Goal: Task Accomplishment & Management: Complete application form

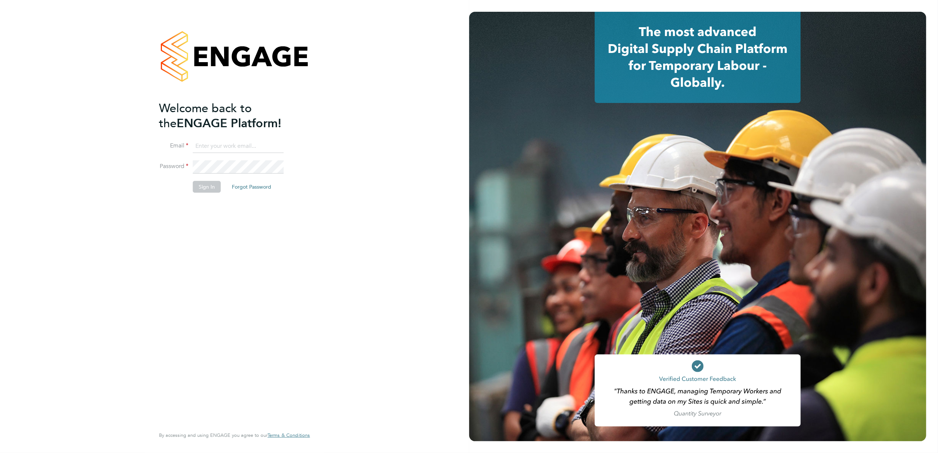
type input "anna.slavova@vgcgroup.co.uk"
click at [192, 261] on div "Welcome back to the ENGAGE Platform! Email anna.slavova@vgcgroup.co.uk Password…" at bounding box center [231, 263] width 144 height 325
click at [202, 178] on li "Password" at bounding box center [231, 170] width 144 height 21
click at [208, 184] on button "Sign In" at bounding box center [207, 187] width 28 height 12
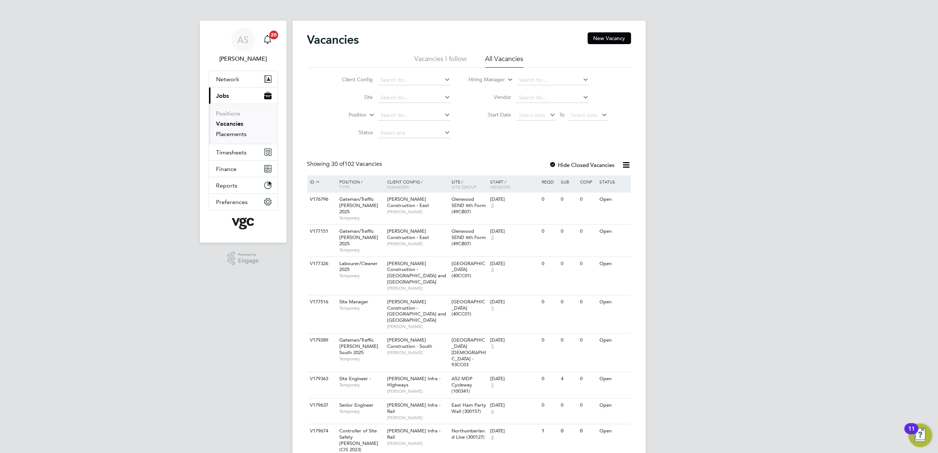
click at [224, 133] on link "Placements" at bounding box center [231, 134] width 31 height 7
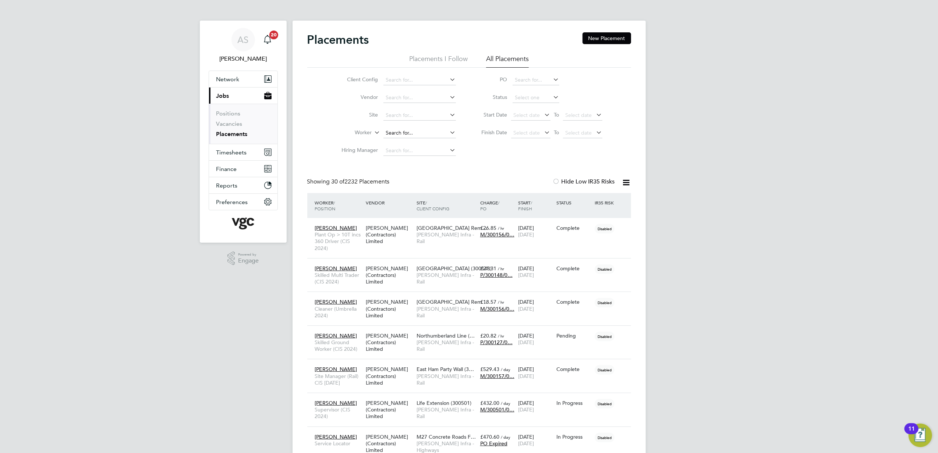
click at [391, 131] on input at bounding box center [419, 133] width 73 height 10
paste input "Simon reeves"
click at [420, 145] on li "Simon Reeves" at bounding box center [429, 143] width 93 height 10
type input "Simon Reeves"
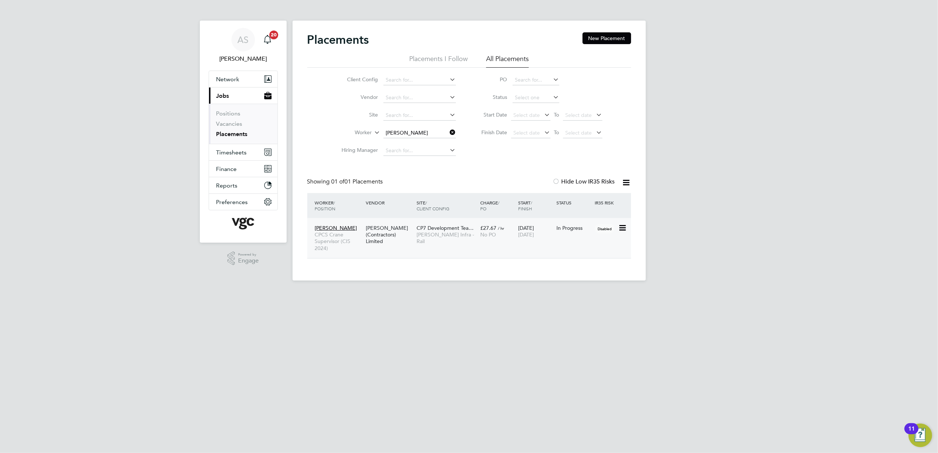
click at [432, 247] on div "Simon Reeves CPCS Crane Supervisor (CIS 2024) V.G.Clements (Contractors) Limite…" at bounding box center [469, 238] width 324 height 40
click at [467, 245] on div "Simon Reeves CPCS Crane Supervisor (CIS 2024) V.G.Clements (Contractors) Limite…" at bounding box center [469, 238] width 324 height 40
click at [547, 239] on div "29 Sep 2025 19 Dec 2025" at bounding box center [535, 231] width 38 height 21
click at [869, 197] on div "AS Anna Slavova Notifications 20 Applications: Network Team Members Businesses …" at bounding box center [469, 146] width 938 height 293
click at [471, 293] on html "AS Anna Slavova Notifications 20 Applications: Network Team Members Businesses …" at bounding box center [469, 146] width 938 height 293
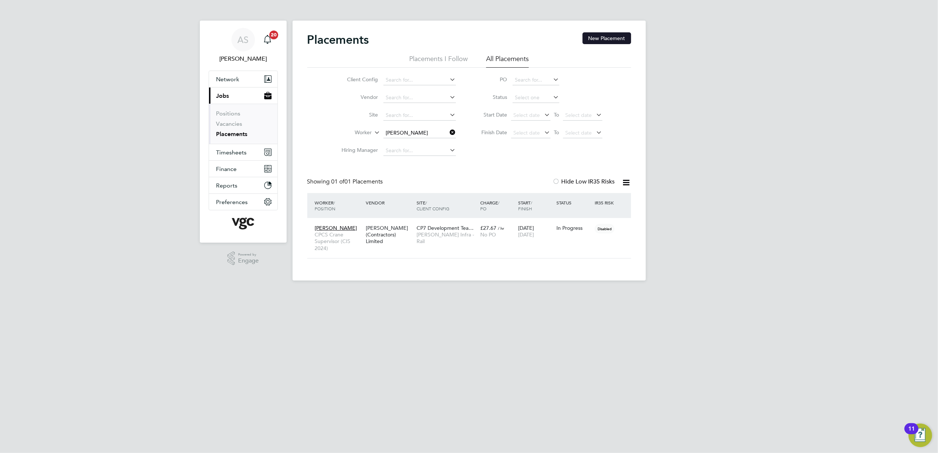
click at [622, 37] on button "New Placement" at bounding box center [607, 38] width 49 height 12
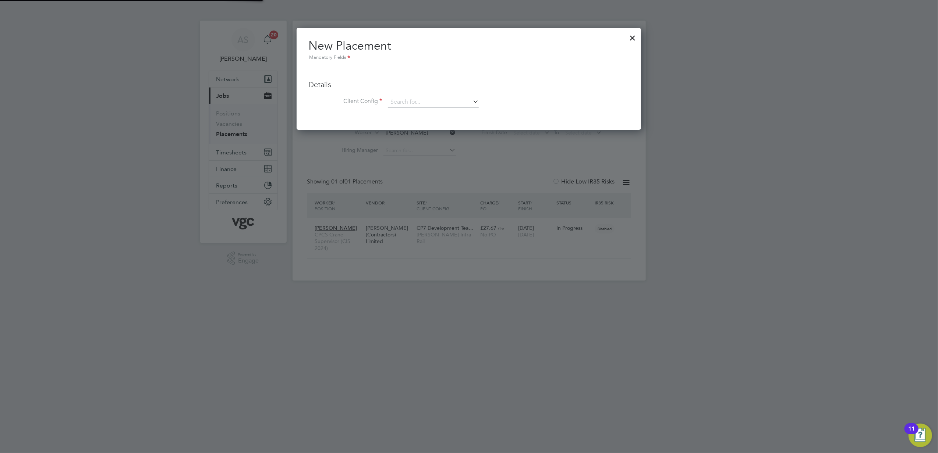
scroll to position [102, 345]
click at [445, 98] on input at bounding box center [433, 102] width 91 height 11
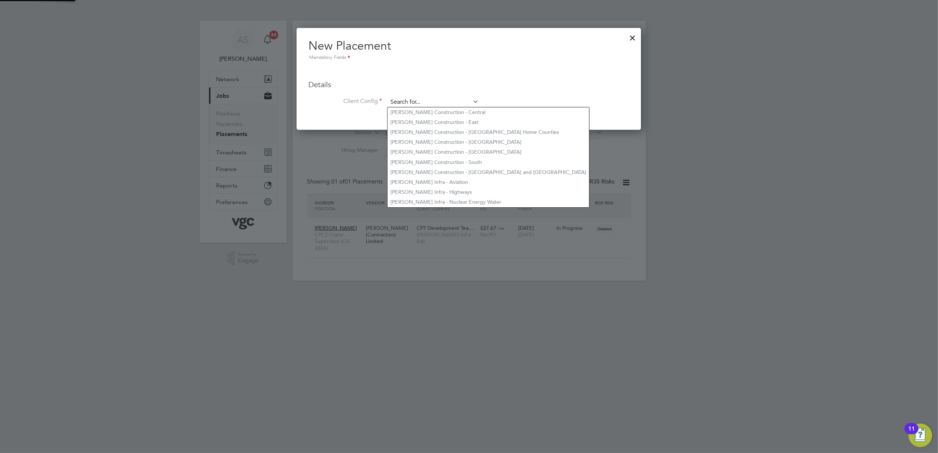
click at [417, 103] on input at bounding box center [433, 102] width 91 height 11
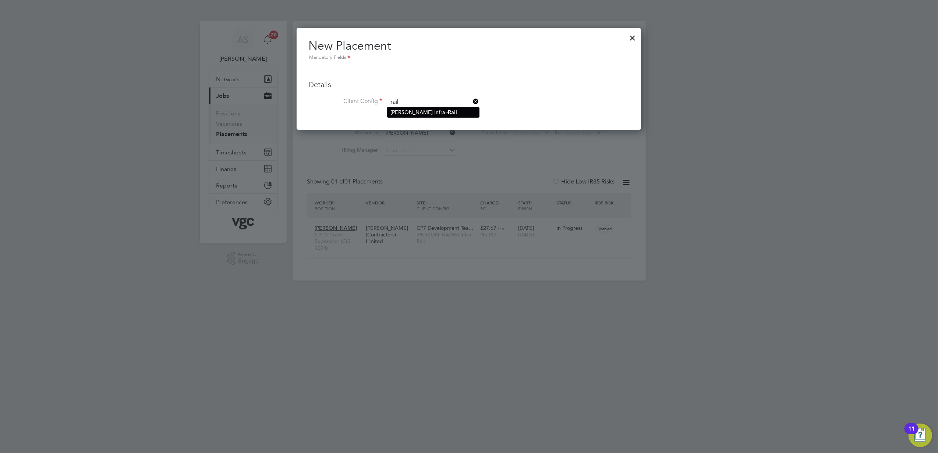
click at [423, 108] on li "Morgan Sindall Infra - Rail" at bounding box center [434, 112] width 92 height 10
type input "Morgan Sindall Infra - Rail"
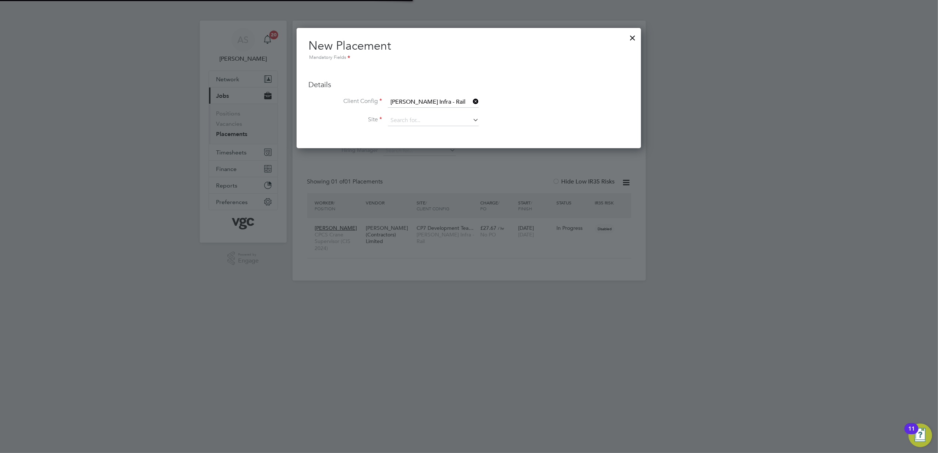
scroll to position [120, 345]
click at [416, 117] on input at bounding box center [433, 120] width 91 height 11
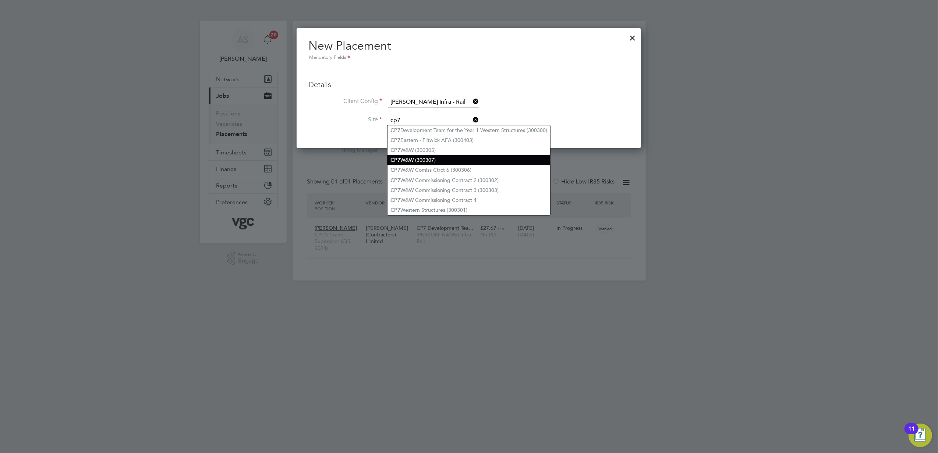
click at [461, 155] on li "CP7 W&W (300307)" at bounding box center [469, 160] width 163 height 10
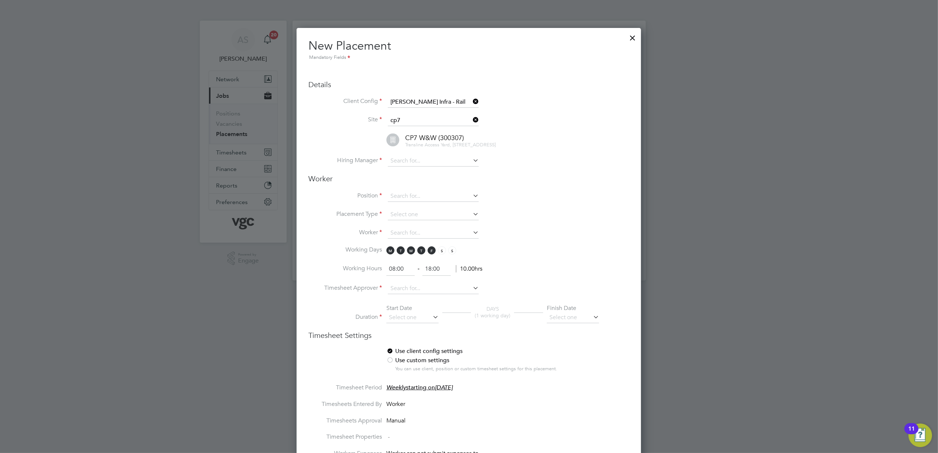
type input "CP7 W&W (300307)"
click at [426, 167] on input at bounding box center [433, 161] width 91 height 11
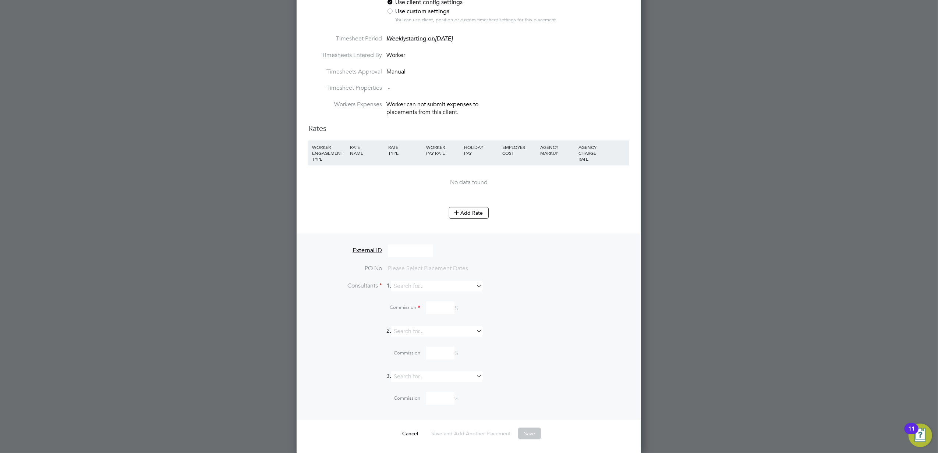
scroll to position [353, 0]
click at [562, 224] on li "Add Rate" at bounding box center [468, 215] width 321 height 19
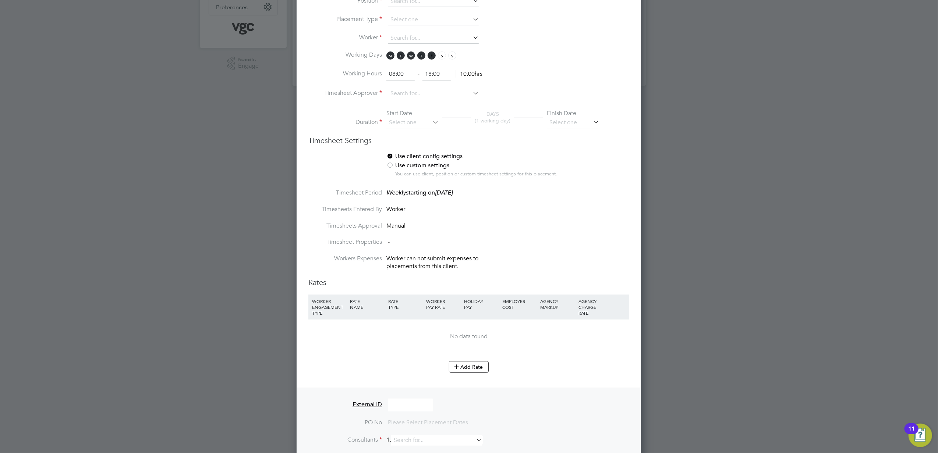
scroll to position [196, 0]
click at [527, 254] on li "Timesheet Properties -" at bounding box center [468, 245] width 321 height 17
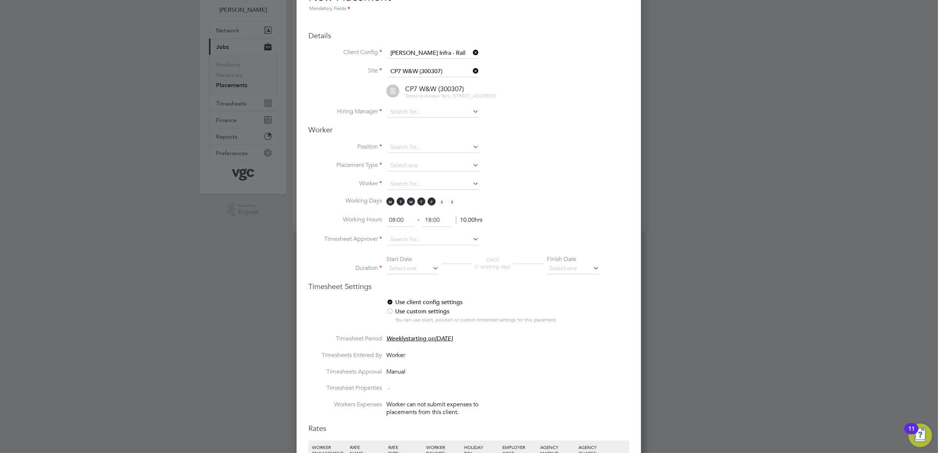
scroll to position [0, 0]
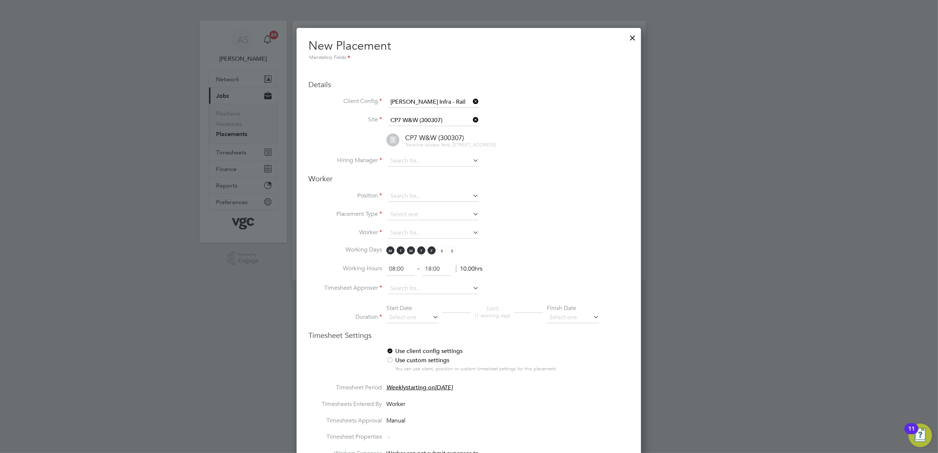
click at [565, 184] on h3 "Worker" at bounding box center [468, 179] width 321 height 10
click at [471, 118] on icon at bounding box center [471, 120] width 0 height 10
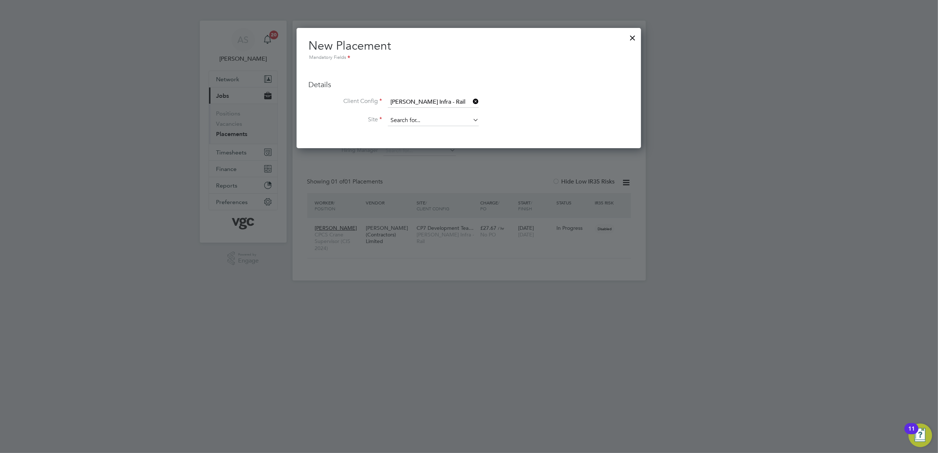
scroll to position [4, 3]
click at [454, 120] on input at bounding box center [433, 120] width 91 height 11
type input "cp7 de"
click at [471, 119] on icon at bounding box center [471, 120] width 0 height 10
click at [452, 117] on input at bounding box center [433, 120] width 91 height 11
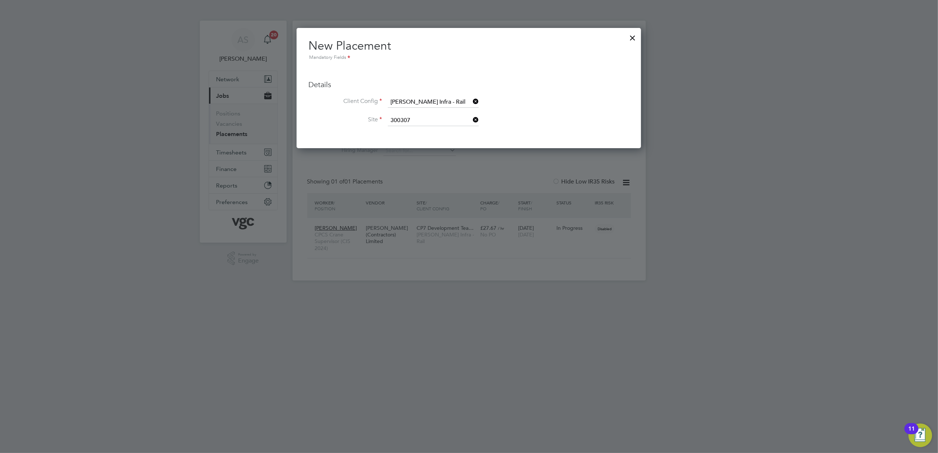
click at [454, 133] on li "CP7 W&W ( 300307 )" at bounding box center [434, 130] width 92 height 10
type input "CP7 W&W (300307)"
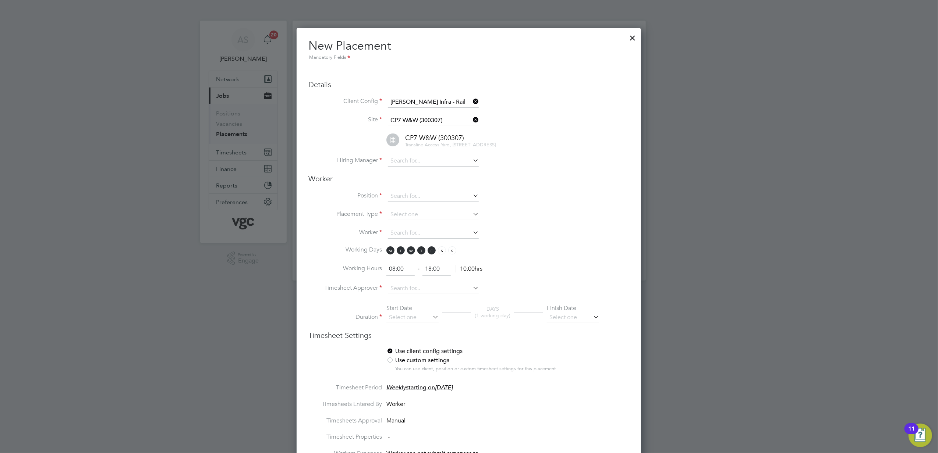
scroll to position [778, 345]
click at [582, 250] on li "Working Days M T W T F S S" at bounding box center [468, 254] width 321 height 17
click at [395, 162] on input at bounding box center [433, 161] width 91 height 11
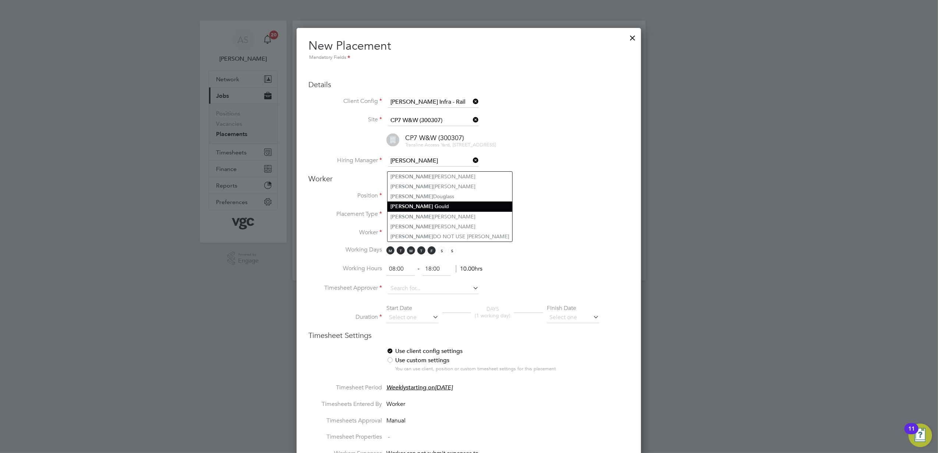
click at [436, 203] on li "Jamie G ould" at bounding box center [450, 207] width 125 height 10
type input "Jamie Gould"
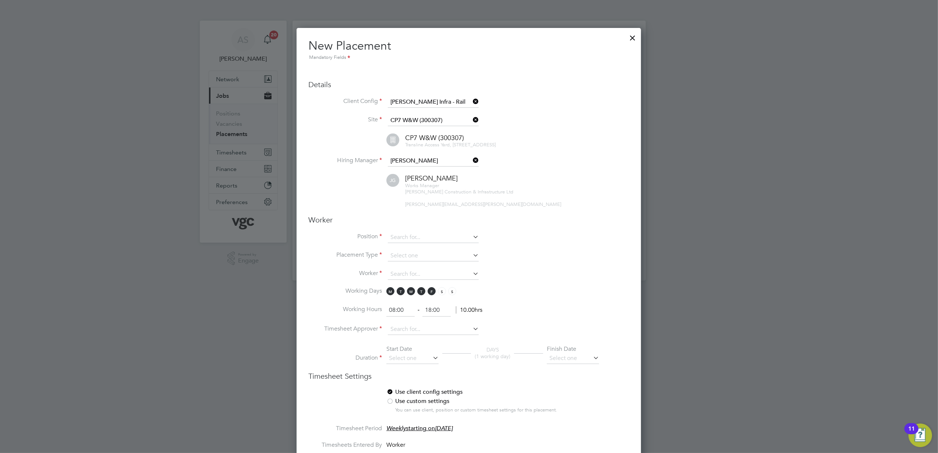
click at [551, 241] on li "Position" at bounding box center [468, 241] width 321 height 18
click at [404, 240] on input at bounding box center [433, 237] width 91 height 11
click at [432, 247] on div "Placements New Placement Placements I Follow All Placements Client Config Vendo…" at bounding box center [469, 151] width 353 height 260
click at [397, 242] on input at bounding box center [433, 237] width 91 height 11
click at [475, 254] on li "Non CPCS Tra ffic Marshall (Umbrella 2024)" at bounding box center [455, 253] width 134 height 10
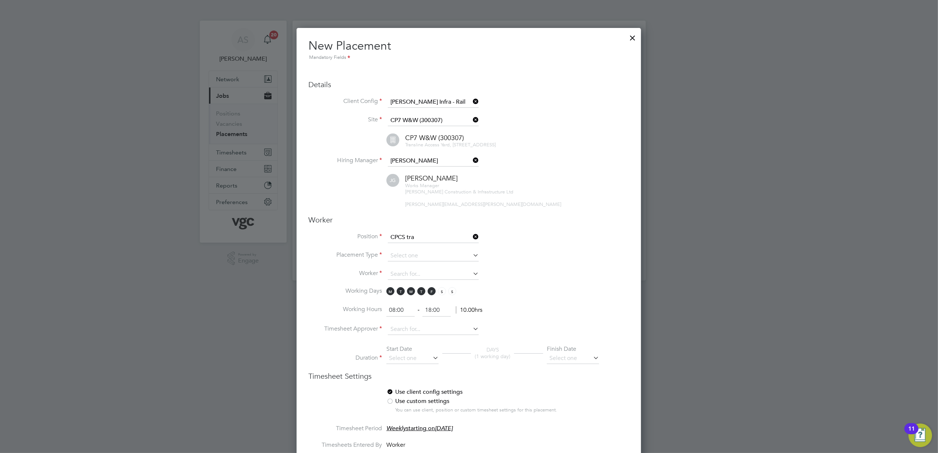
type input "Non CPCS Traffic Marshall (Umbrella 2024)"
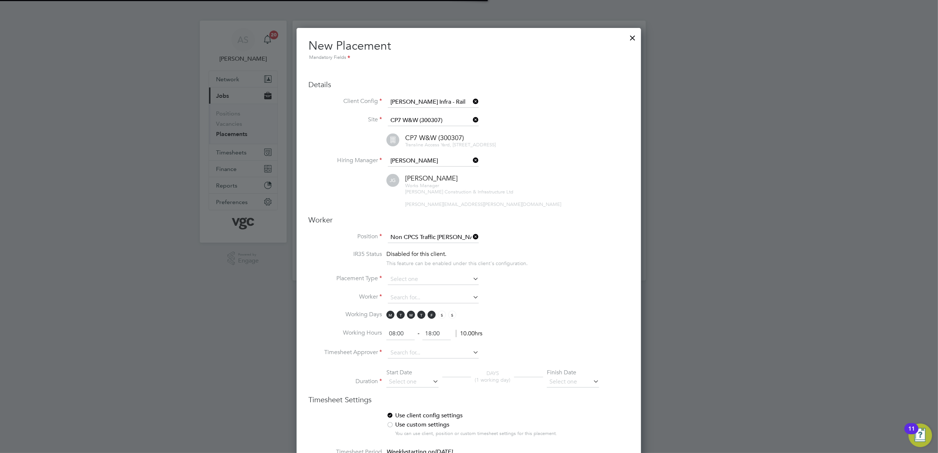
scroll to position [22, 39]
click at [574, 293] on li "Placement Type" at bounding box center [468, 283] width 321 height 18
click at [445, 284] on input at bounding box center [433, 279] width 91 height 11
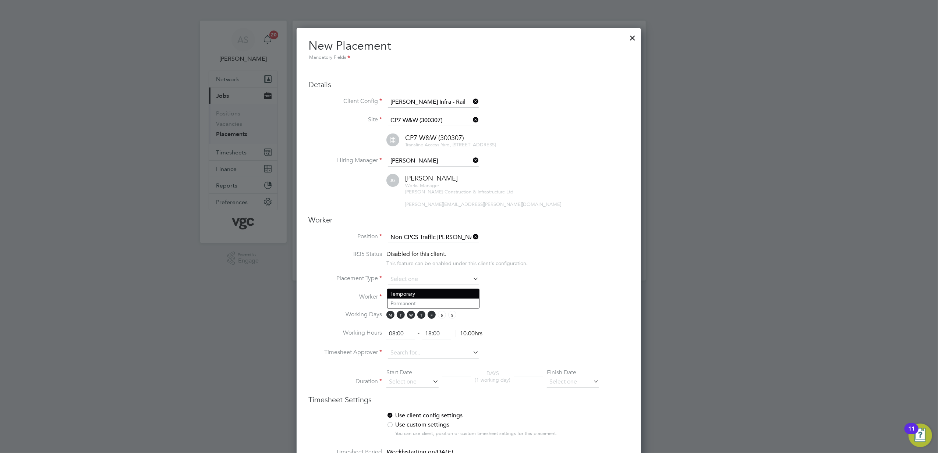
click at [445, 294] on li "Temporary" at bounding box center [434, 294] width 92 height 10
type input "Temporary"
click at [428, 300] on input at bounding box center [433, 298] width 91 height 11
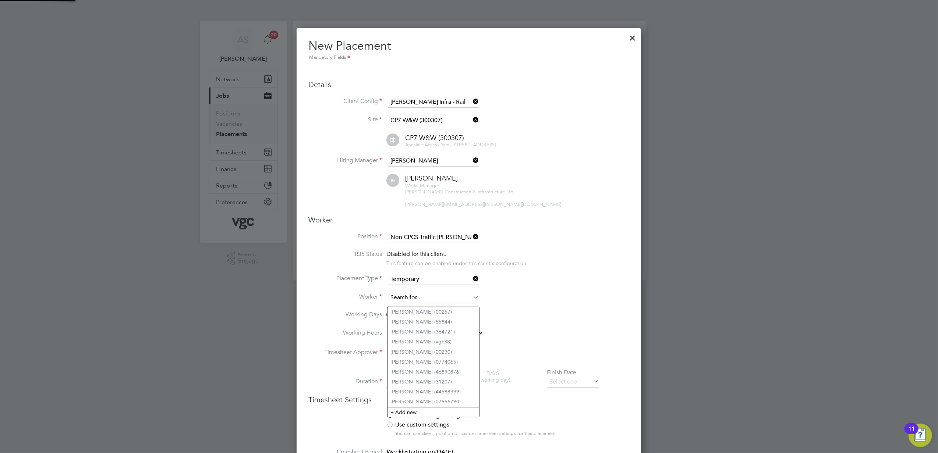
scroll to position [917, 345]
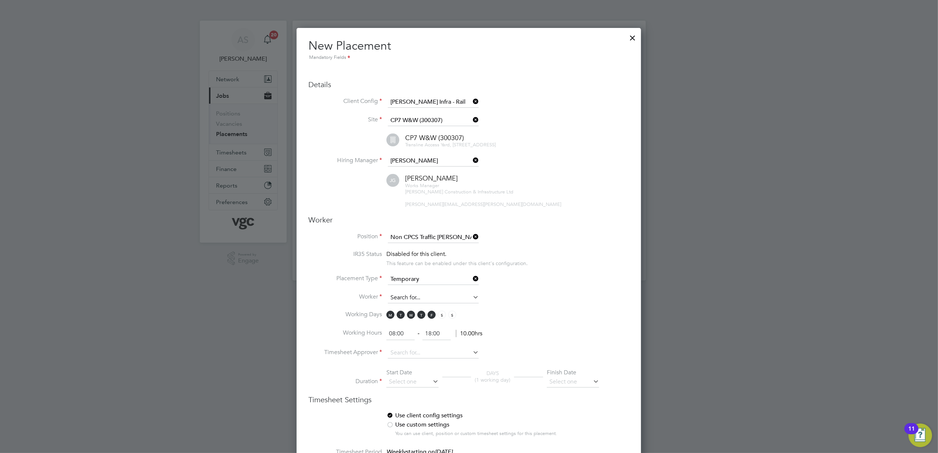
click at [430, 303] on input at bounding box center [433, 298] width 91 height 11
paste input "[PERSON_NAME]"
type input "[PERSON_NAME]"
click at [435, 326] on li "+ Add new" at bounding box center [434, 322] width 92 height 10
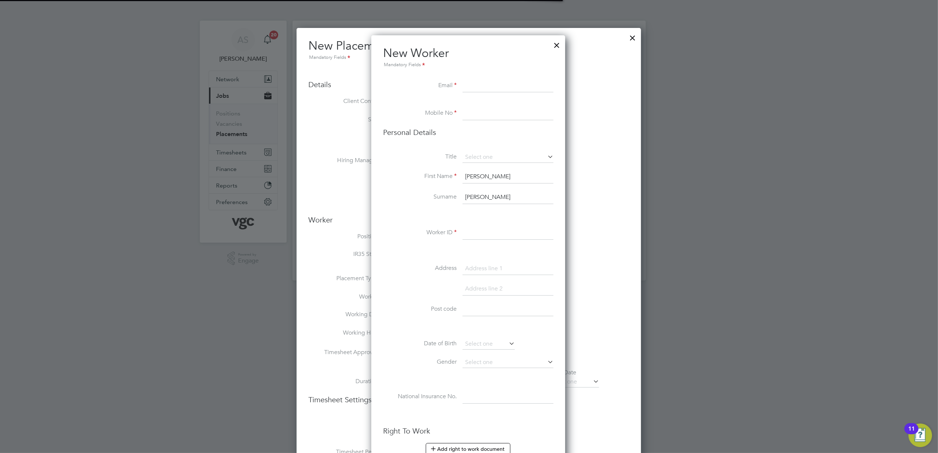
scroll to position [623, 196]
click at [487, 83] on input at bounding box center [508, 85] width 91 height 13
paste input "dionricketts4@gmail.com"
type input "[EMAIL_ADDRESS][DOMAIN_NAME]"
click at [475, 112] on input at bounding box center [508, 113] width 91 height 13
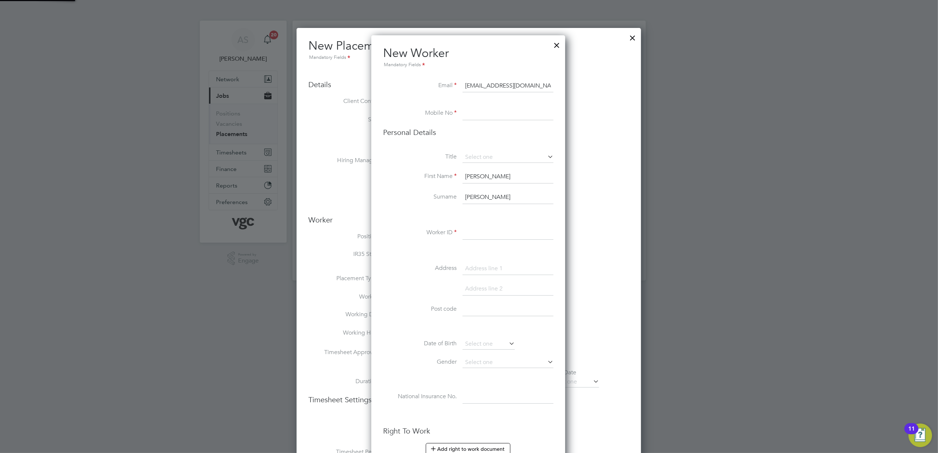
paste input "07940 076930"
drag, startPoint x: 514, startPoint y: 115, endPoint x: 445, endPoint y: 120, distance: 69.0
click at [445, 120] on li "Mobile No 07940 076930" at bounding box center [468, 117] width 170 height 21
type input "07940 076930"
click at [401, 183] on li "First Name Dion" at bounding box center [468, 180] width 170 height 21
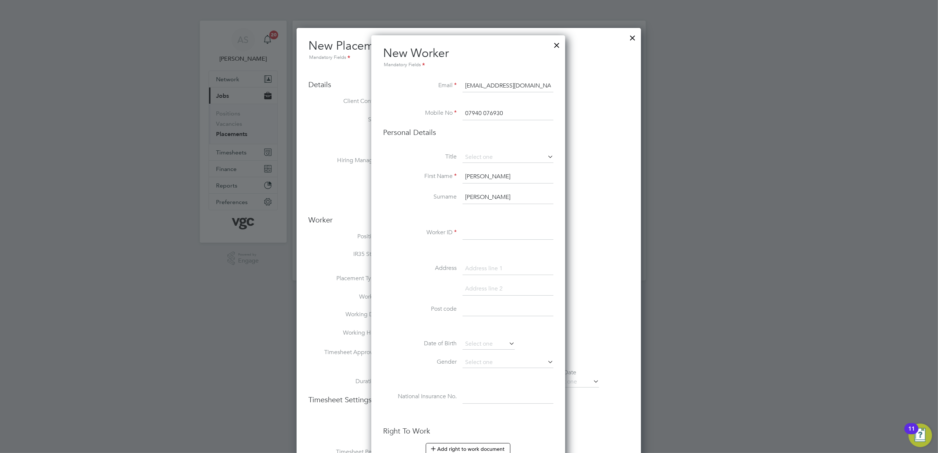
click at [480, 236] on input at bounding box center [508, 233] width 91 height 13
click at [495, 233] on input at bounding box center [508, 233] width 91 height 13
paste input "PER-210932"
type input "PER-210932"
click at [396, 194] on label "Surname" at bounding box center [420, 197] width 74 height 8
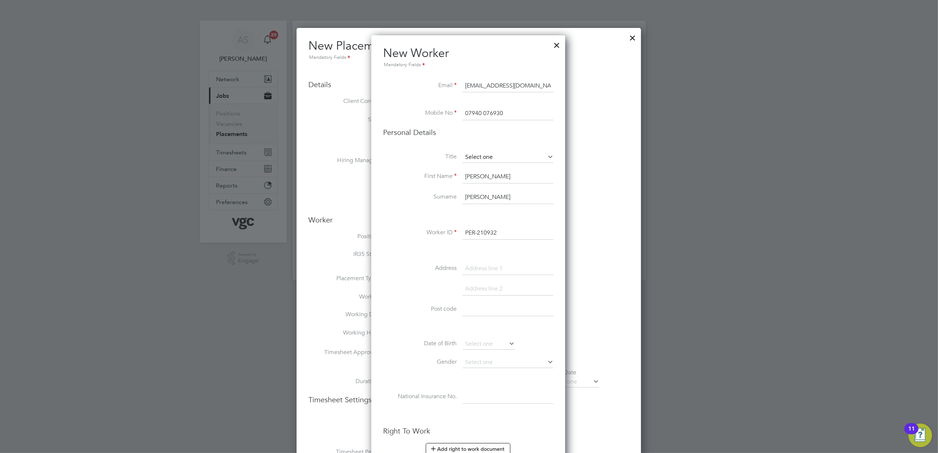
click at [501, 159] on input at bounding box center [508, 157] width 91 height 11
click at [495, 171] on li "Mr" at bounding box center [508, 168] width 92 height 10
type input "Mr"
click at [393, 167] on li "Title Mr" at bounding box center [468, 161] width 170 height 18
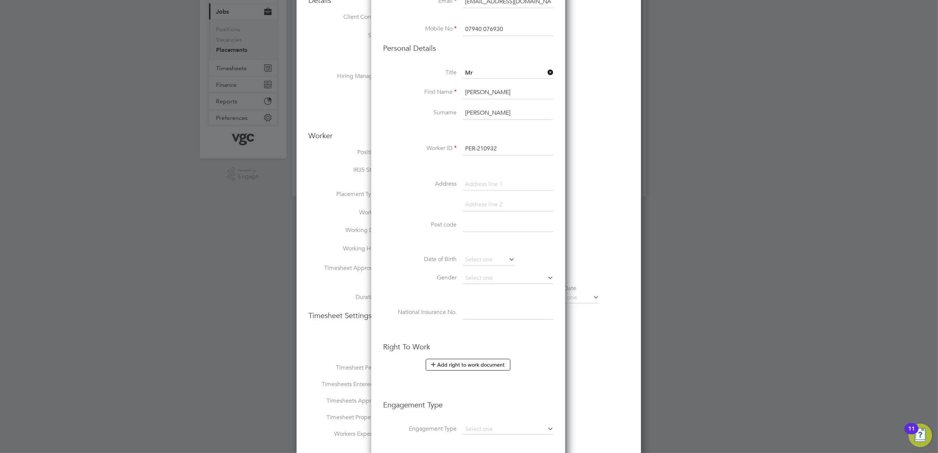
scroll to position [98, 0]
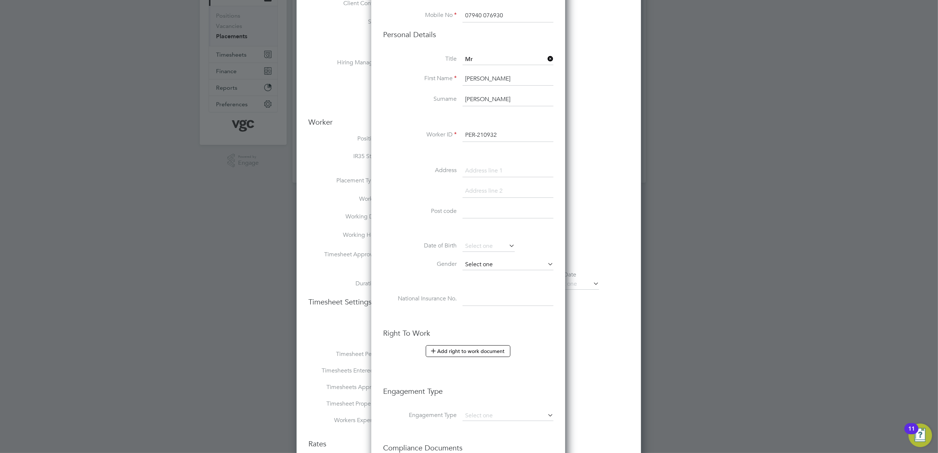
click at [495, 265] on input at bounding box center [508, 264] width 91 height 11
click at [495, 274] on li "[DEMOGRAPHIC_DATA]" at bounding box center [508, 275] width 92 height 10
type input "[DEMOGRAPHIC_DATA]"
click at [477, 242] on input at bounding box center [489, 246] width 52 height 11
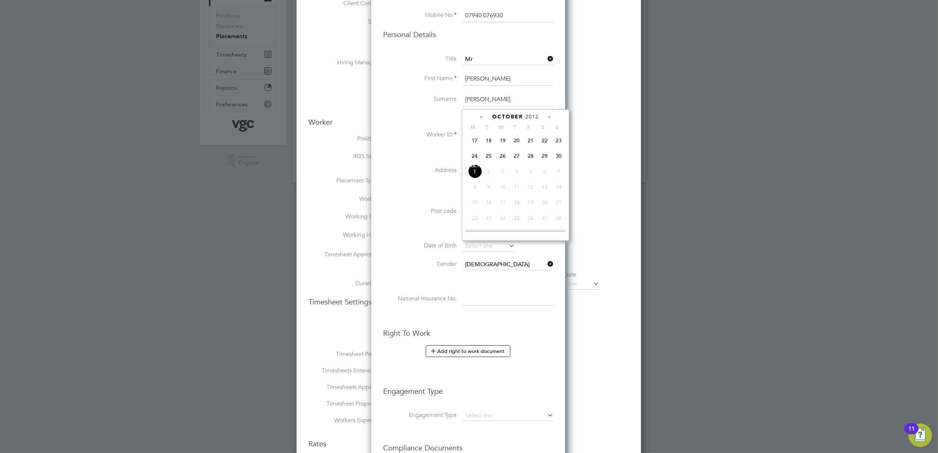
click at [409, 247] on label "Date of Birth" at bounding box center [420, 246] width 74 height 8
click at [481, 300] on input at bounding box center [508, 299] width 91 height 13
paste input "JM435369B"
type input "JM 43 53 69 B"
click at [409, 255] on li "Date of Birth" at bounding box center [468, 250] width 170 height 18
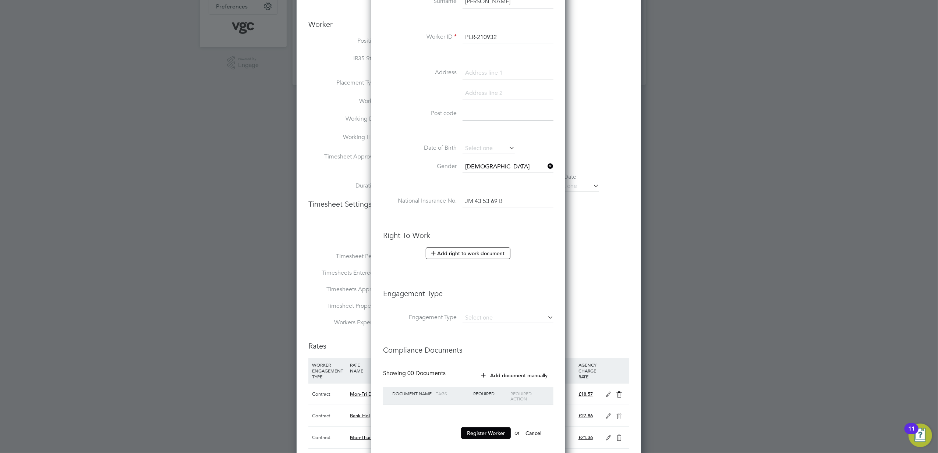
scroll to position [196, 0]
click at [480, 314] on input at bounding box center [508, 318] width 91 height 10
click at [510, 363] on li "Umbrella" at bounding box center [508, 360] width 92 height 11
type input "Umbrella"
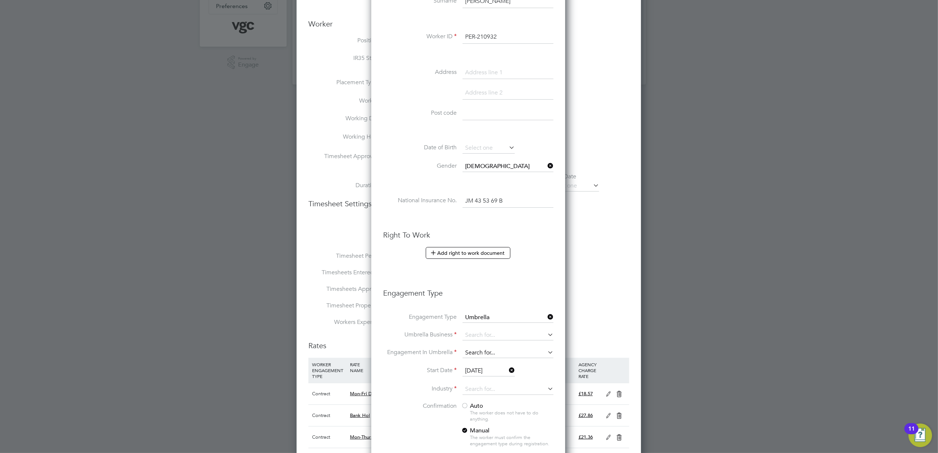
scroll to position [758, 196]
click at [496, 332] on input at bounding box center [508, 335] width 91 height 10
click at [474, 346] on li "Sa pphire DNP Limited" at bounding box center [508, 346] width 92 height 11
type input "Sapphire DNP Limited"
click at [537, 292] on h3 "Engagement Type" at bounding box center [468, 289] width 170 height 17
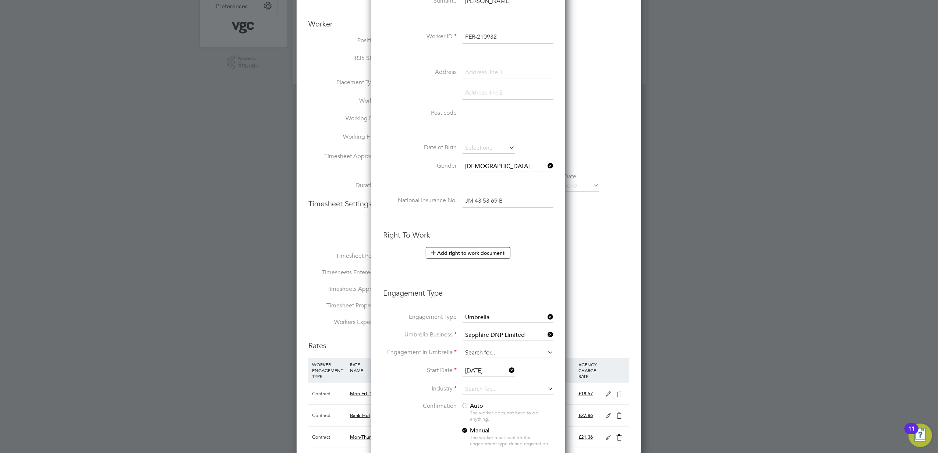
click at [480, 348] on input at bounding box center [508, 353] width 91 height 10
click at [504, 408] on li "PAYE Umbrella" at bounding box center [508, 407] width 92 height 11
type input "PAYE Umbrella"
click at [389, 404] on label "Confirmation" at bounding box center [420, 407] width 74 height 8
click at [477, 371] on input "01 Oct 2025" at bounding box center [489, 371] width 52 height 11
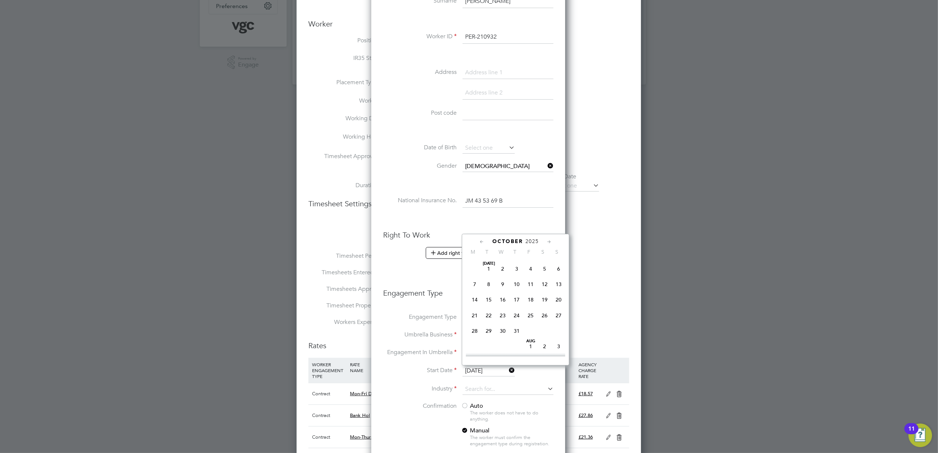
scroll to position [205, 0]
click at [473, 283] on span "29" at bounding box center [475, 282] width 14 height 14
type input "[DATE]"
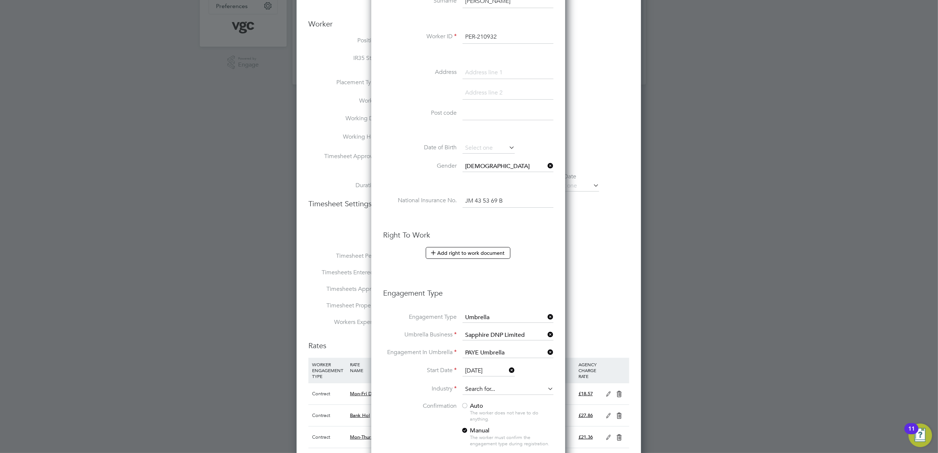
click at [474, 391] on input at bounding box center [508, 389] width 91 height 11
click at [495, 431] on li "Ra il" at bounding box center [508, 430] width 92 height 10
type input "Rail"
click at [392, 393] on li "Industry Rail" at bounding box center [468, 393] width 170 height 18
click at [467, 405] on div at bounding box center [464, 406] width 7 height 7
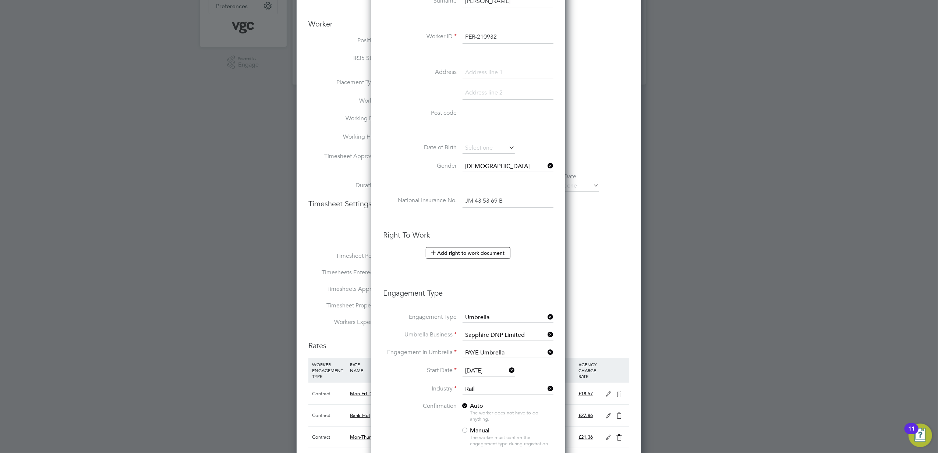
click at [406, 404] on label "Confirmation" at bounding box center [420, 407] width 74 height 8
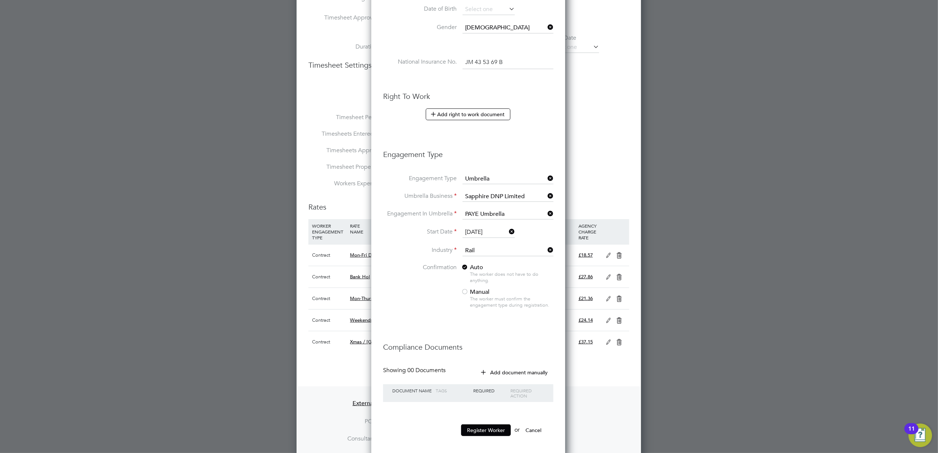
scroll to position [343, 0]
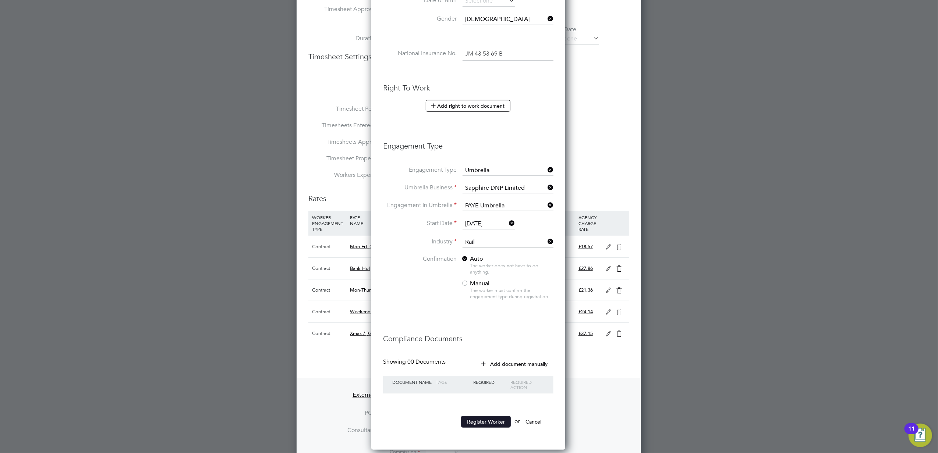
click at [477, 423] on button "Register Worker" at bounding box center [486, 422] width 50 height 12
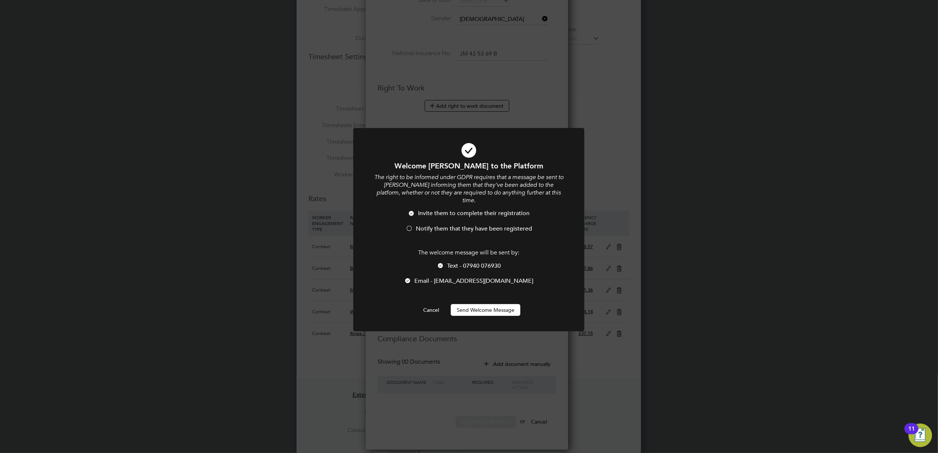
scroll to position [3, 4]
click at [439, 263] on div at bounding box center [440, 266] width 7 height 7
click at [468, 304] on button "Send Welcome Message" at bounding box center [486, 310] width 70 height 12
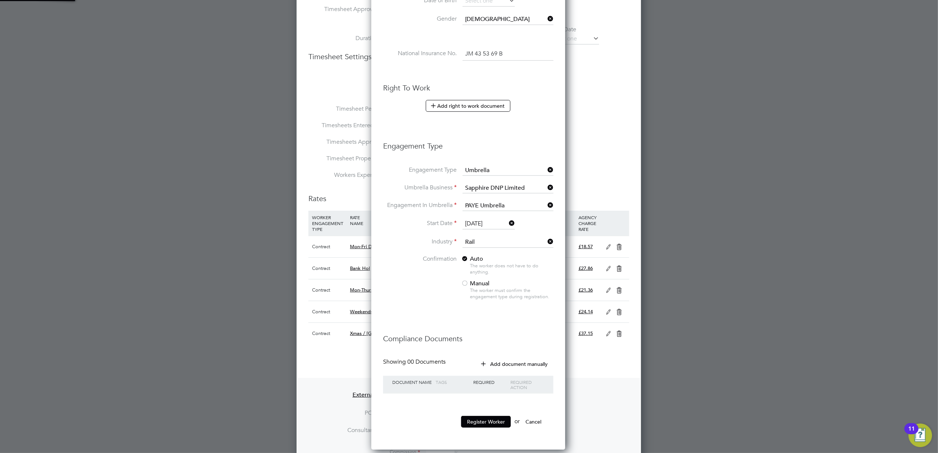
type input "Dion Ricketts (PER-210932)"
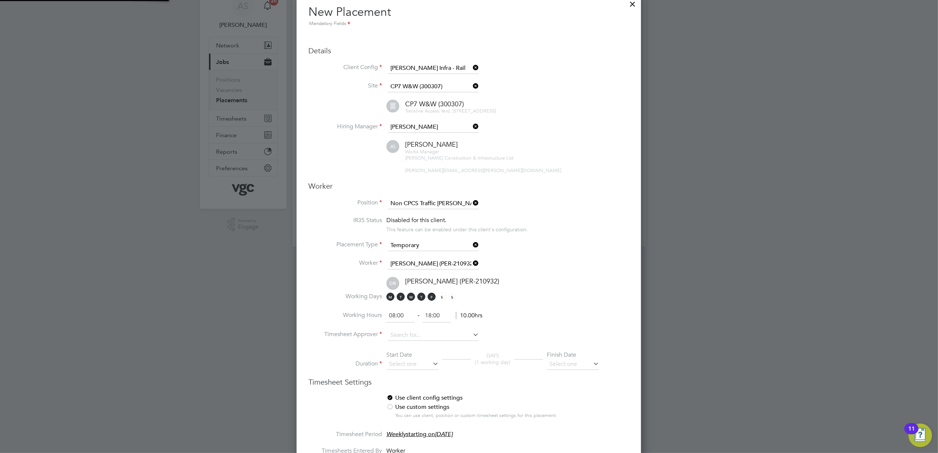
scroll to position [934, 345]
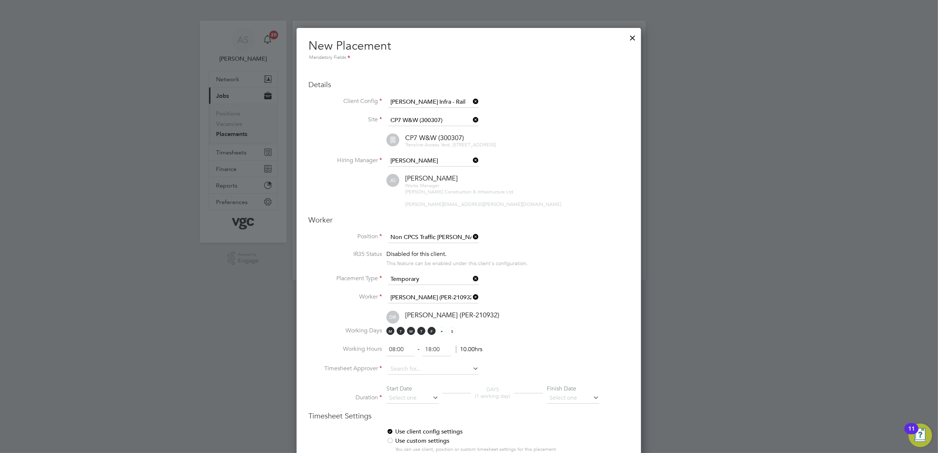
click at [442, 335] on span "S" at bounding box center [442, 331] width 8 height 8
click at [449, 335] on span "M T W T F S S" at bounding box center [422, 331] width 72 height 8
click at [454, 335] on span "S" at bounding box center [452, 331] width 8 height 8
click at [407, 371] on input at bounding box center [433, 369] width 91 height 11
click at [400, 370] on input at bounding box center [433, 369] width 91 height 11
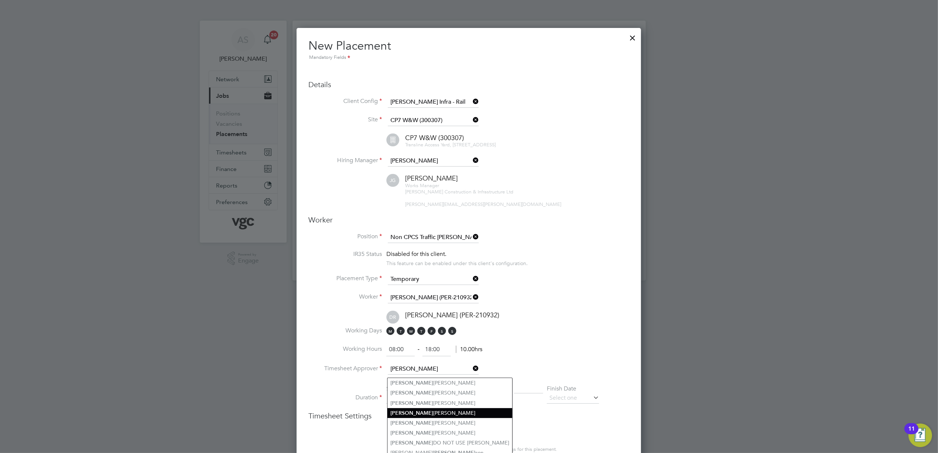
click at [423, 411] on li "Jamie Gould" at bounding box center [450, 414] width 125 height 10
type input "Jamie Gould"
click at [403, 400] on input at bounding box center [412, 398] width 52 height 11
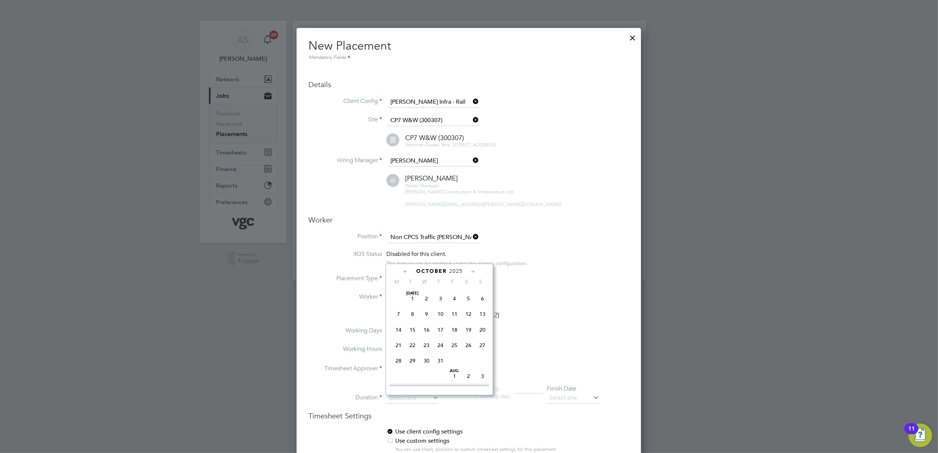
scroll to position [205, 0]
click at [393, 316] on span "29" at bounding box center [399, 311] width 14 height 14
type input "[DATE]"
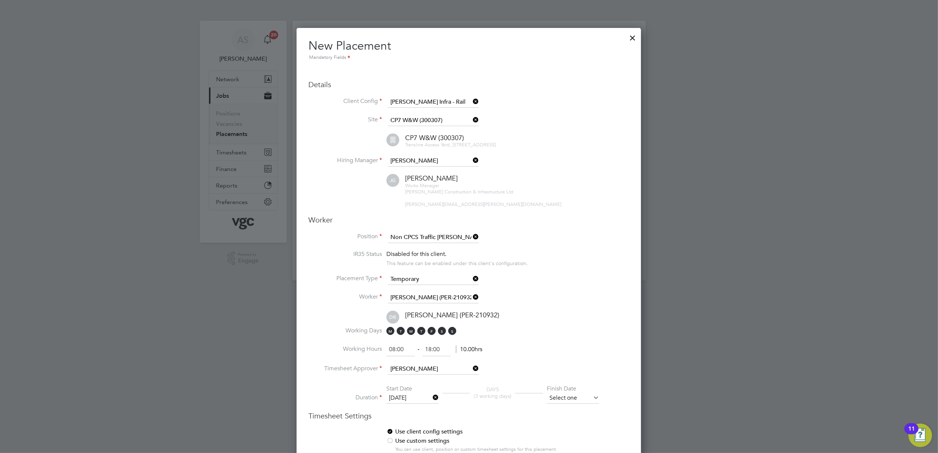
click at [571, 402] on input at bounding box center [573, 398] width 52 height 11
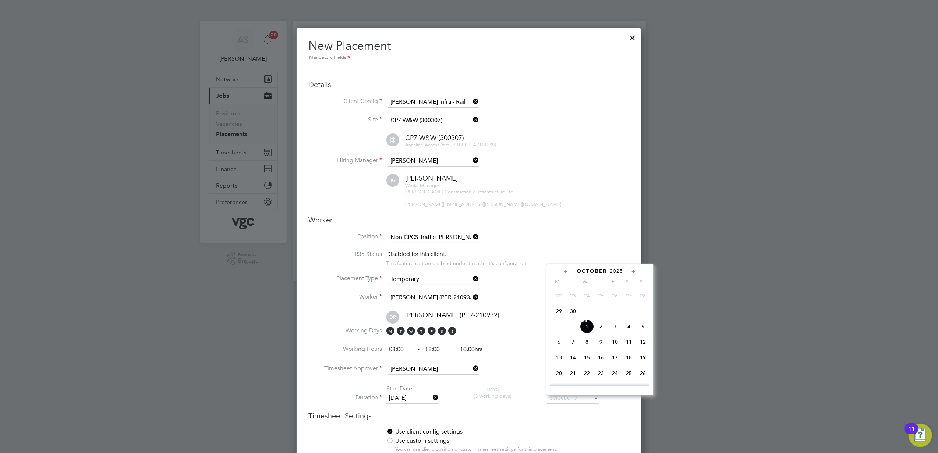
click at [614, 361] on span "17" at bounding box center [615, 358] width 14 height 14
type input "17 Oct 2025"
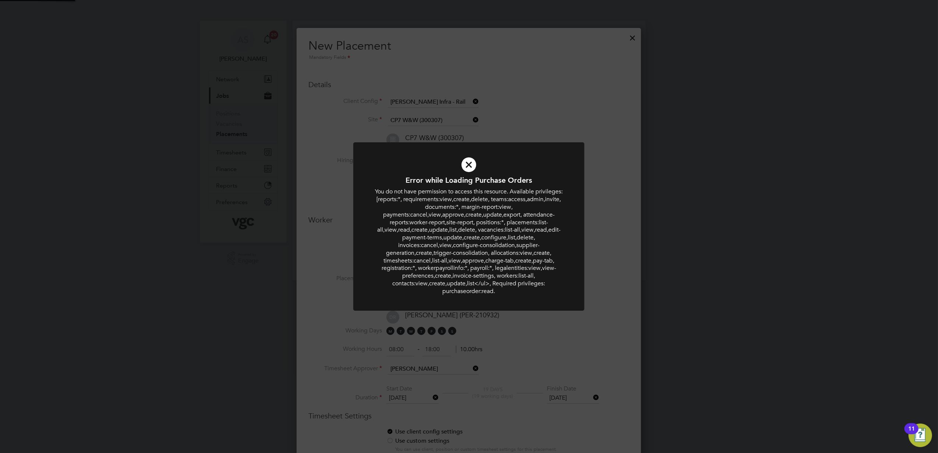
scroll to position [981, 345]
click at [617, 300] on div "Error while Loading Purchase Orders You do not have permission to access this r…" at bounding box center [469, 226] width 938 height 453
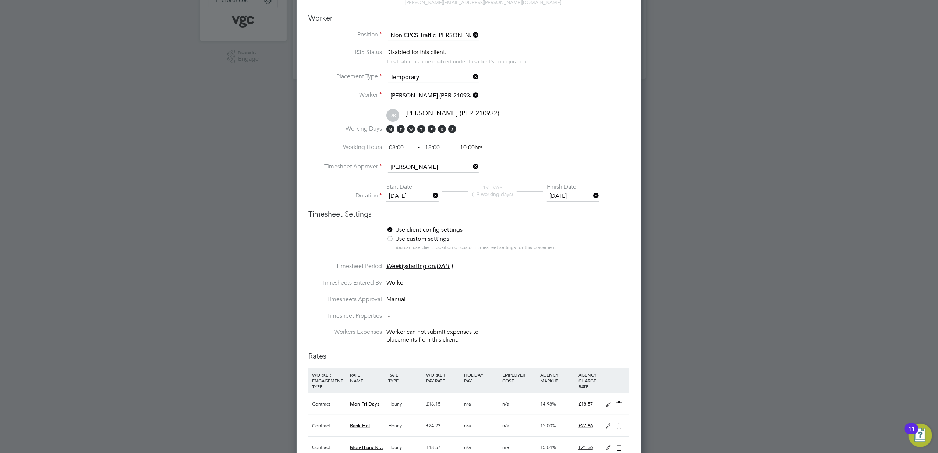
scroll to position [294, 0]
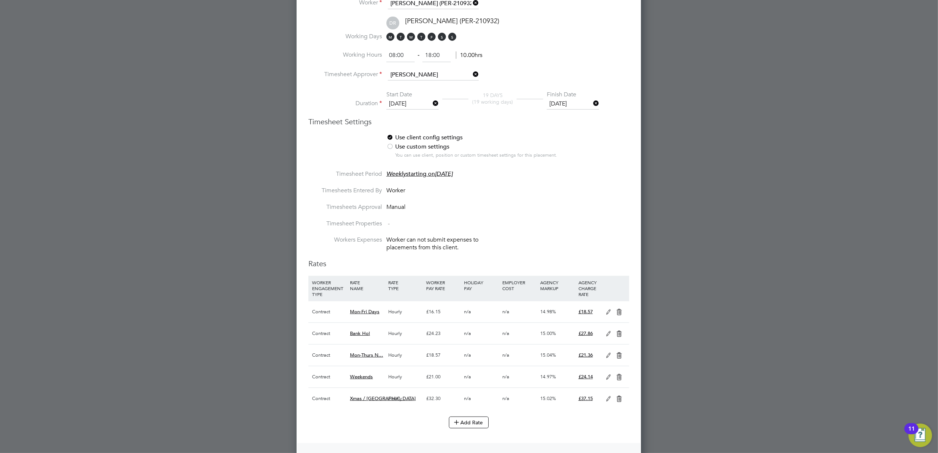
click at [604, 315] on icon at bounding box center [608, 313] width 9 height 6
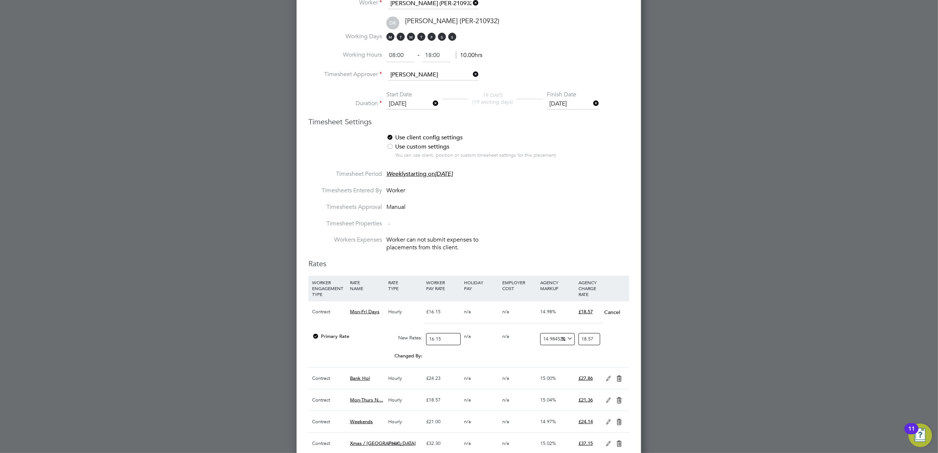
scroll to position [1026, 345]
click at [454, 340] on input "16.15" at bounding box center [443, 339] width 34 height 12
type input "18"
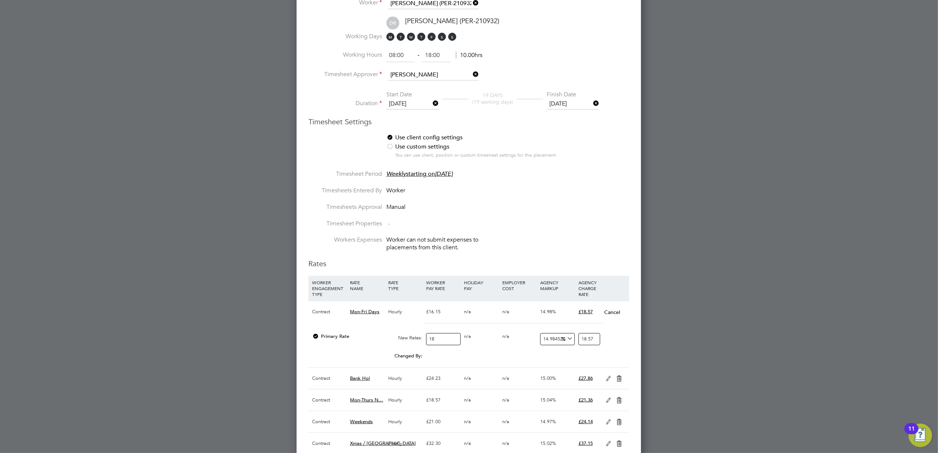
type input "20.69721362229102"
type input "18.5"
type input "21.272136222910216"
type input "18.50"
click at [791, 335] on div at bounding box center [469, 226] width 938 height 453
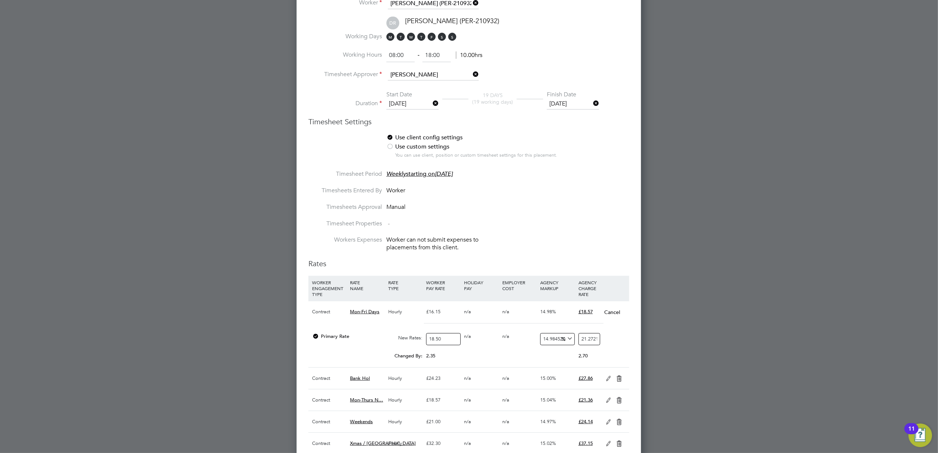
click at [590, 340] on input "21.272136222910216" at bounding box center [590, 339] width 22 height 12
type input "-89.1891891891892"
type input "2"
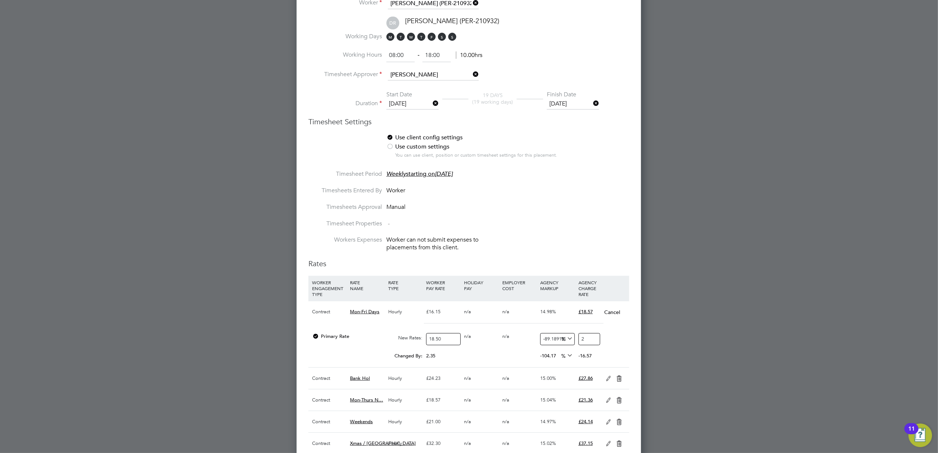
type input "13.513513513513514"
type input "21"
type input "14.594594594594595"
type input "21.28"
type input "15.027027027027026"
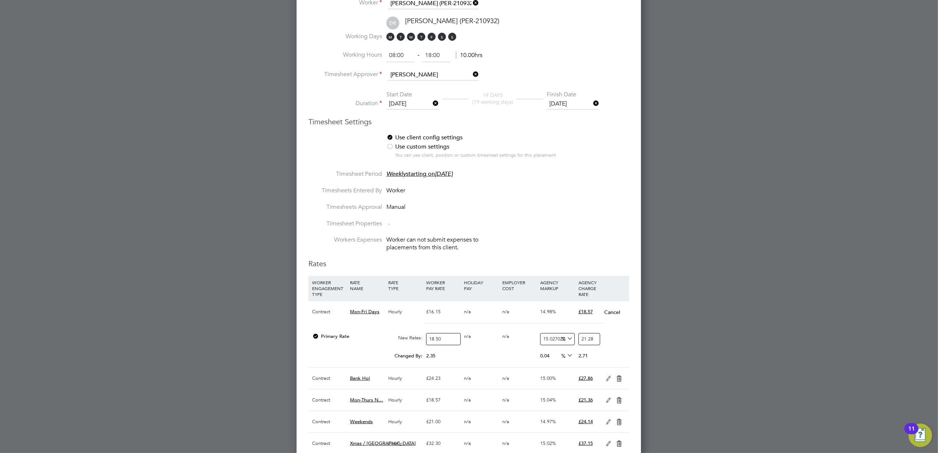
type input "21.28"
click at [688, 363] on div at bounding box center [469, 226] width 938 height 453
click at [606, 404] on icon at bounding box center [608, 401] width 9 height 6
click at [436, 430] on input "18.57" at bounding box center [443, 428] width 34 height 12
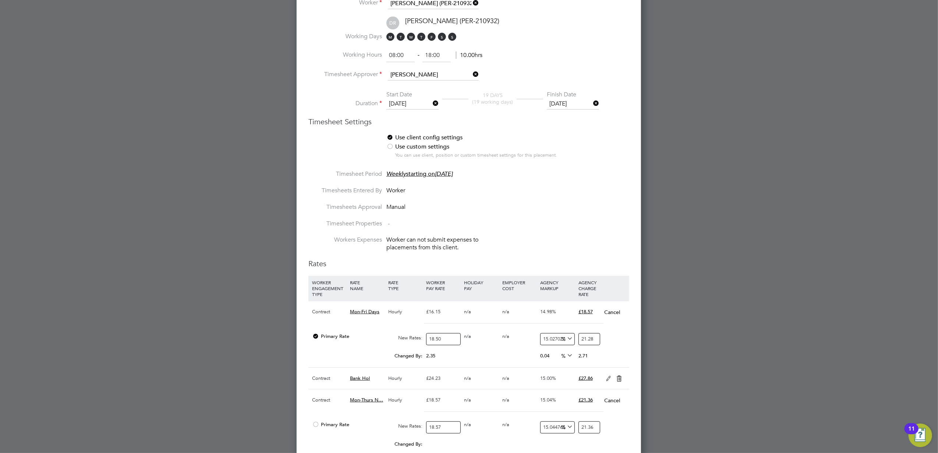
click at [436, 430] on input "18.57" at bounding box center [443, 428] width 34 height 12
type input "2"
type input "2.3008953096015077"
type input "21"
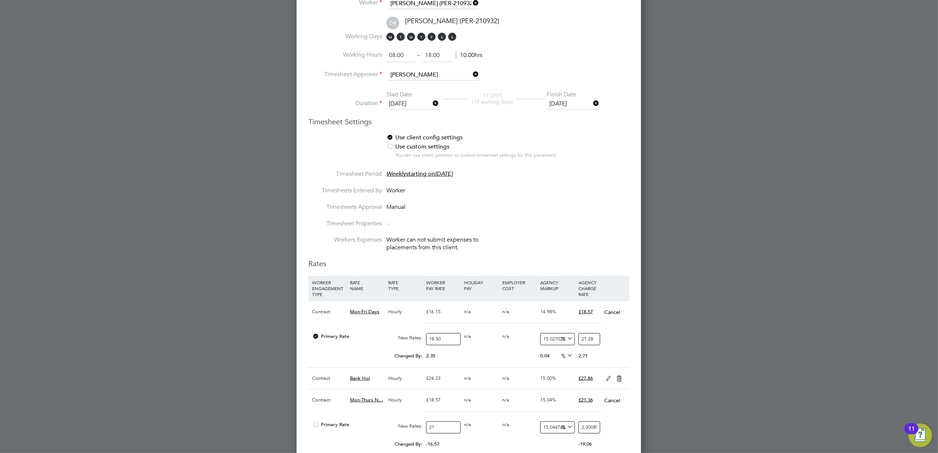
type input "24.15940075081583"
type input "21.2"
type input "24.389490281775984"
type input "21.28"
type input "24.481526094160042"
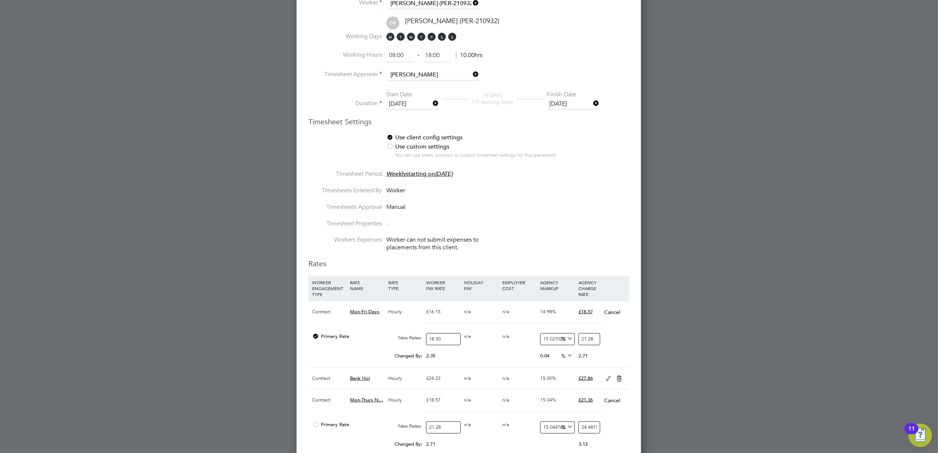
type input "21.28"
click at [581, 433] on input "24.481526094160042" at bounding box center [590, 428] width 22 height 12
type input "-90.6015037593985"
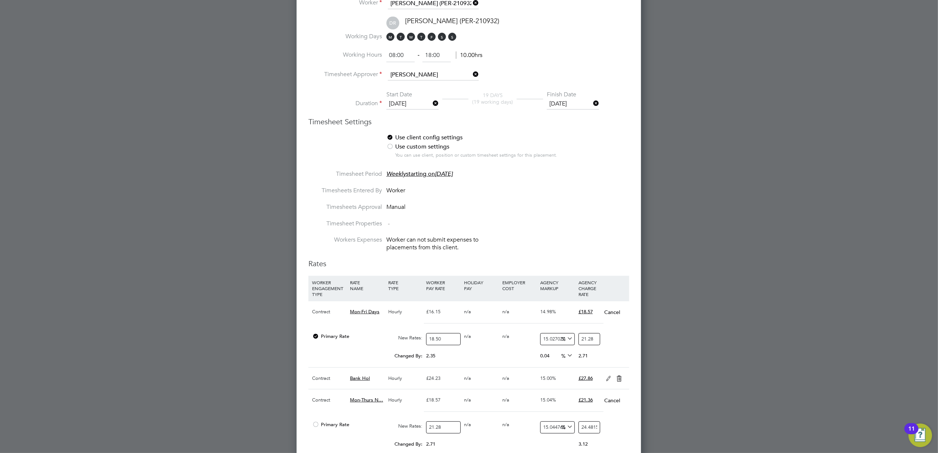
type input "2"
type input "12.781954887218046"
type input "24"
type input "14.661654135338345"
type input "24.4"
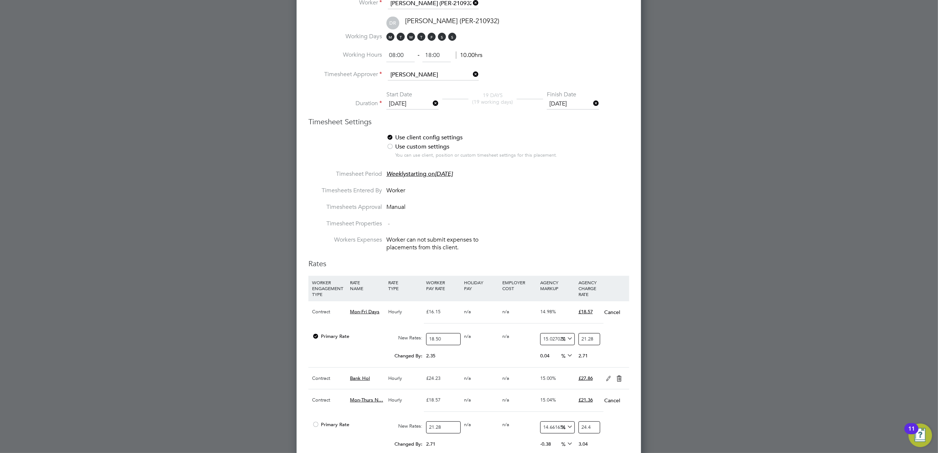
type input "14.990601503759398"
type input "24.47"
click at [737, 396] on div at bounding box center [469, 226] width 938 height 453
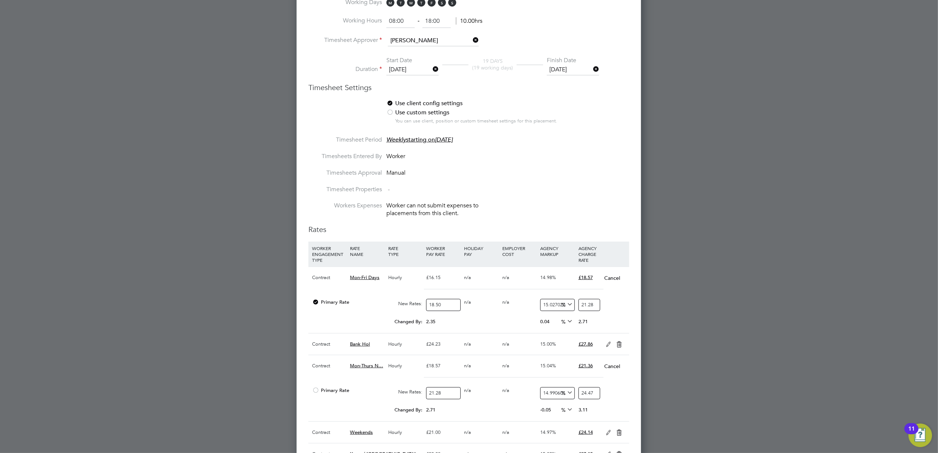
scroll to position [392, 0]
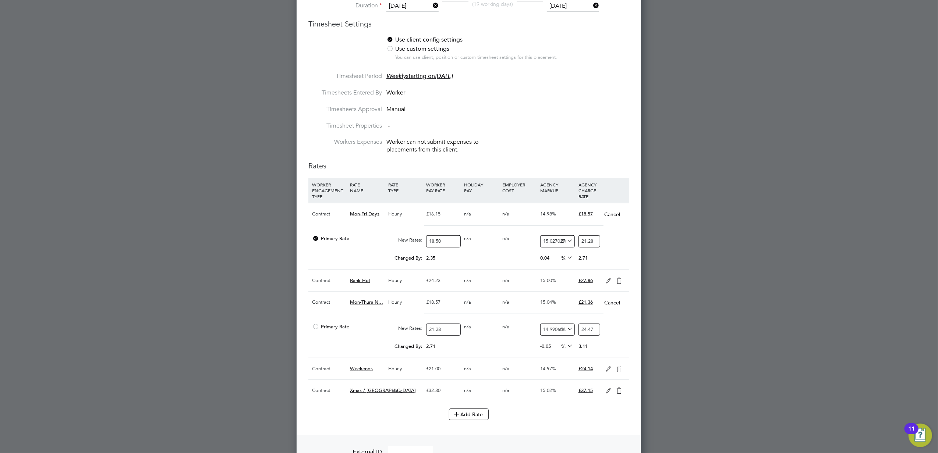
click at [609, 372] on icon at bounding box center [608, 370] width 9 height 6
click at [449, 398] on input "21" at bounding box center [443, 396] width 34 height 12
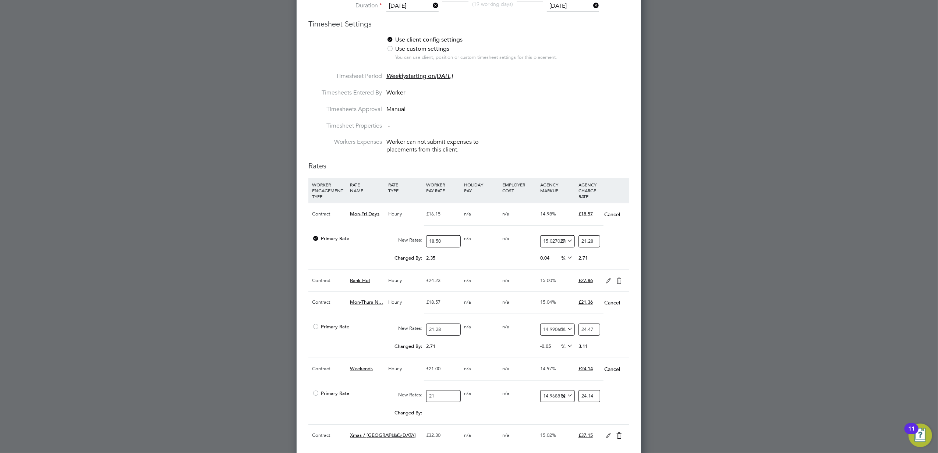
type input "2"
type input "2.2993762993762994"
type input "24"
type input "27.592515592515593"
type input "24.05"
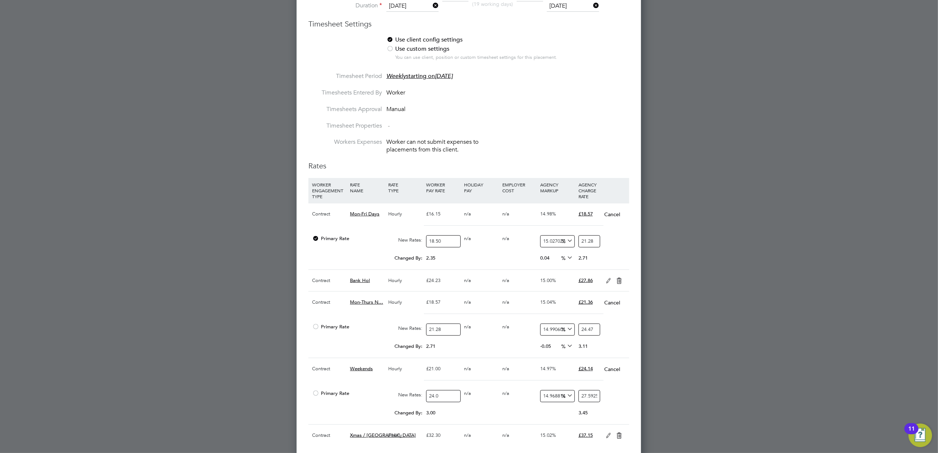
type input "27.65"
type input "24.05"
click at [589, 400] on input "27.65" at bounding box center [590, 396] width 22 height 12
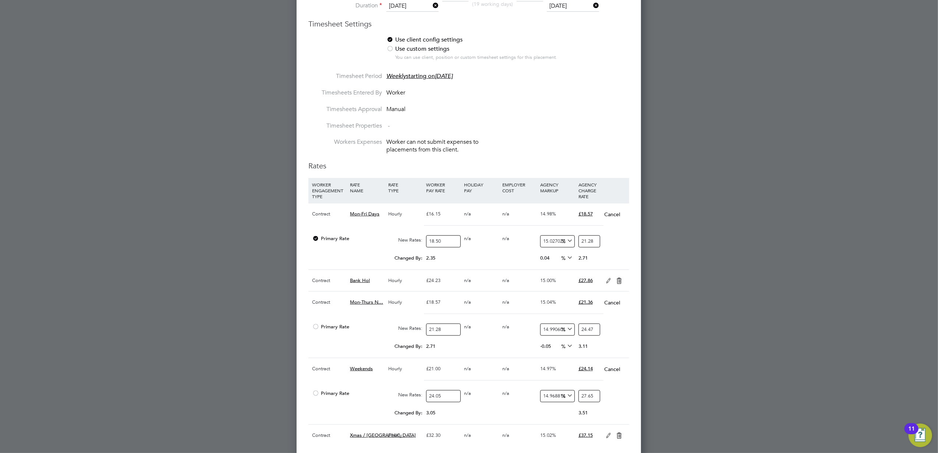
type input "-91.68399168399168"
type input "27"
type input "14.76091476091476"
type input "27.6"
type input "15.01039501039501"
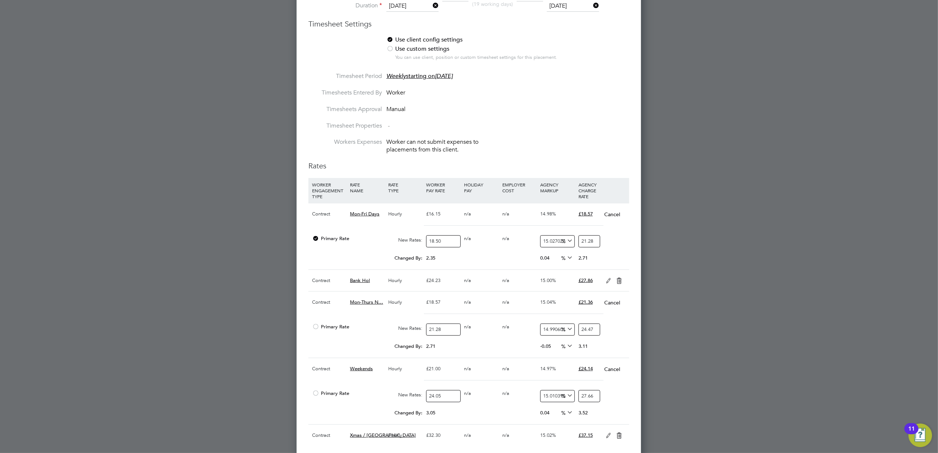
type input "27.66"
click at [686, 398] on div at bounding box center [469, 226] width 938 height 453
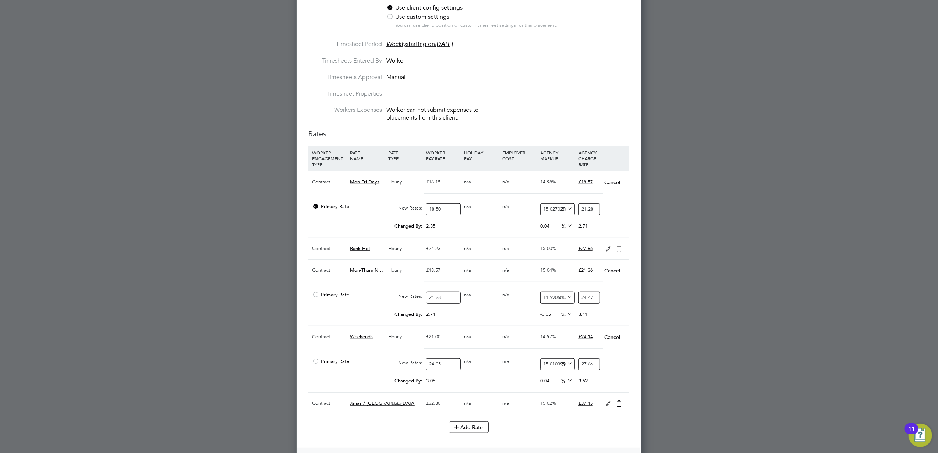
scroll to position [442, 0]
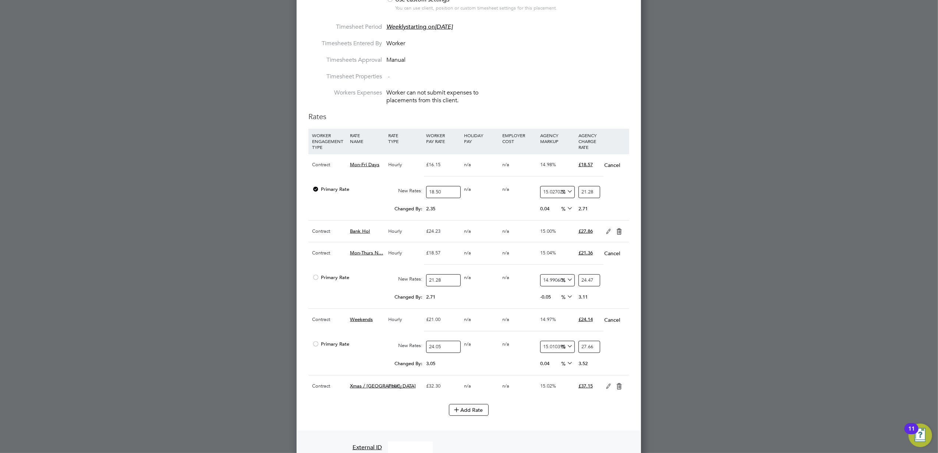
drag, startPoint x: 607, startPoint y: 233, endPoint x: 584, endPoint y: 239, distance: 23.5
click at [607, 233] on icon at bounding box center [608, 232] width 9 height 6
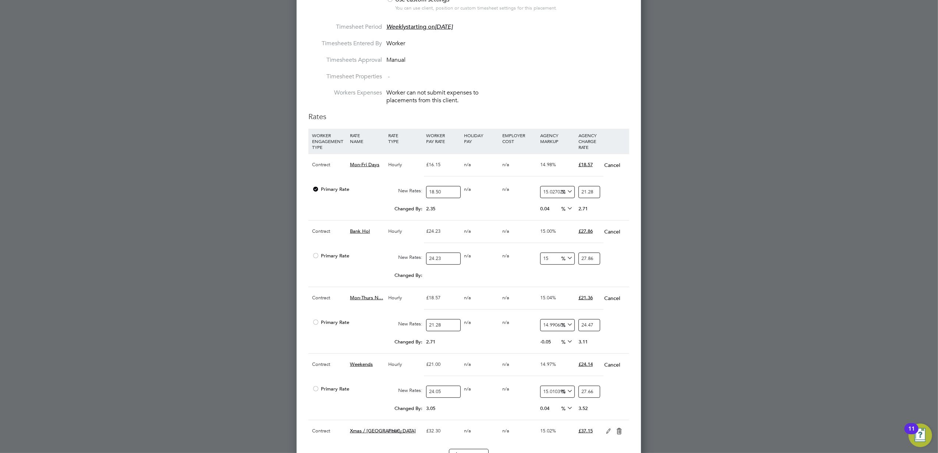
scroll to position [1162, 345]
click at [450, 264] on input "24.23" at bounding box center [443, 259] width 34 height 12
click at [589, 264] on input "27.86" at bounding box center [590, 259] width 22 height 12
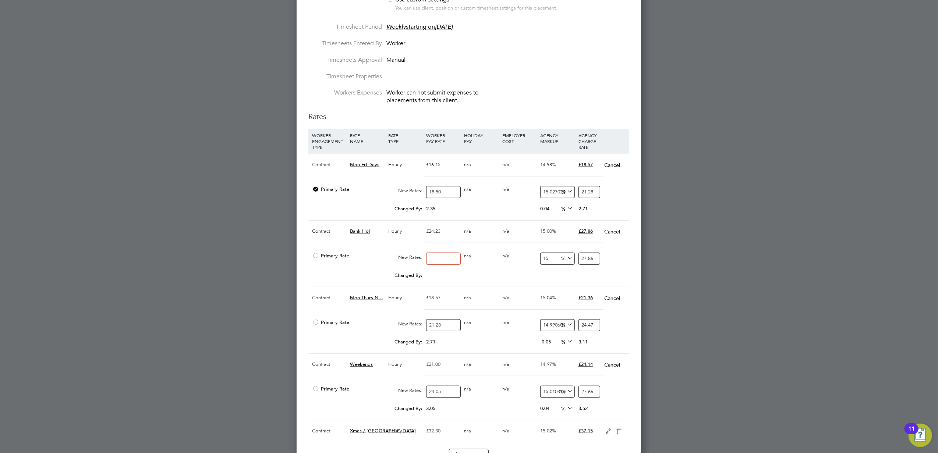
type input "0"
click at [589, 264] on input "0" at bounding box center [590, 259] width 22 height 12
click at [433, 263] on input "number" at bounding box center [443, 259] width 34 height 12
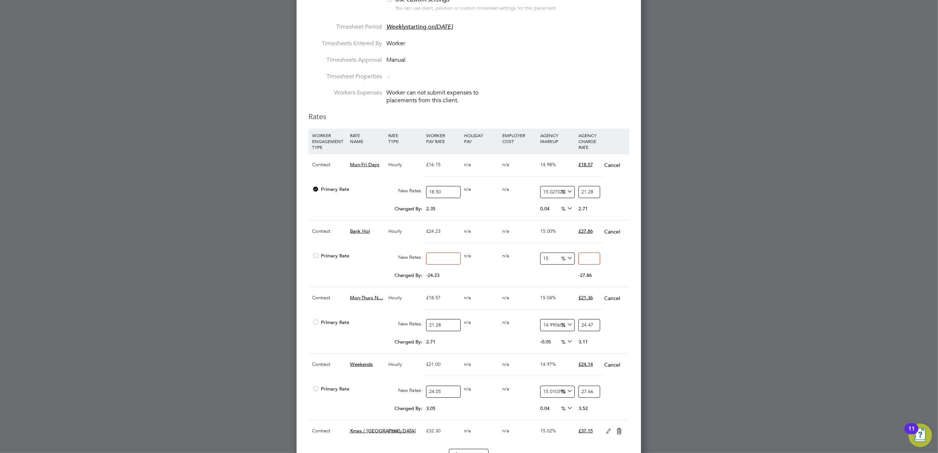
type input "0"
type input "02"
type input "2.3"
type input "027"
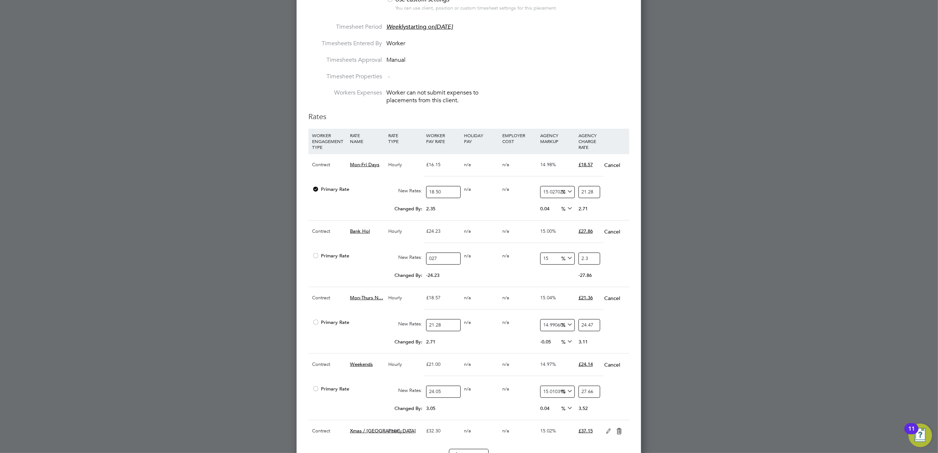
type input "31.05"
type input "02"
type input "2.3"
type input "0"
type input "27"
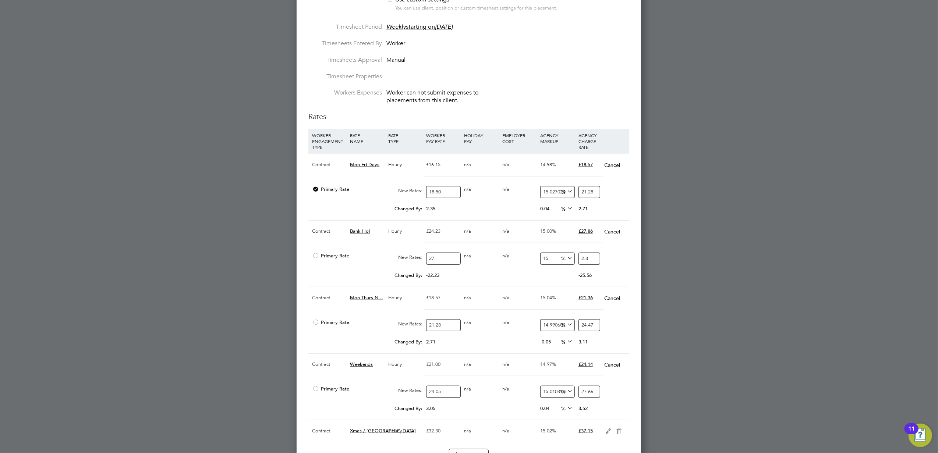
type input "31.05"
type input "27.7"
type input "31.855"
type input "27.75"
type input "31.9125"
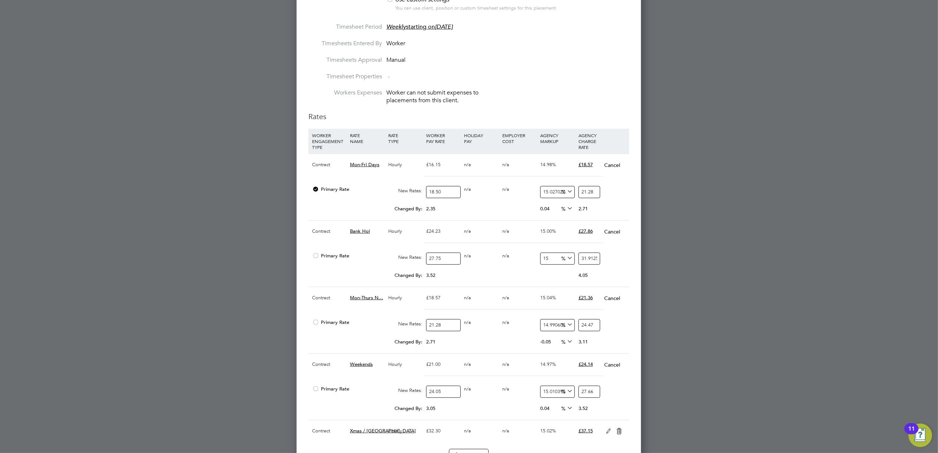
type input "27.75"
click at [592, 261] on input "31.9125" at bounding box center [590, 259] width 22 height 12
type input "-89.1891891891892"
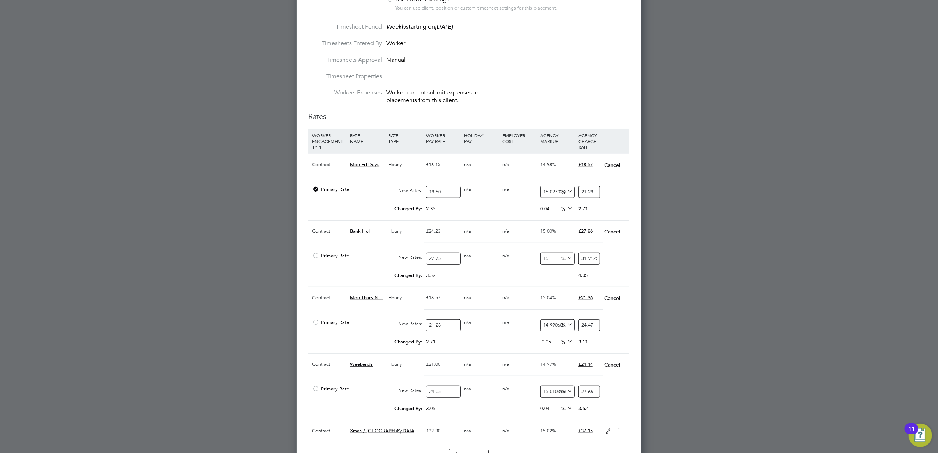
type input "3"
type input "11.711711711711711"
type input "31"
type input "14.954954954954955"
type input "31.9"
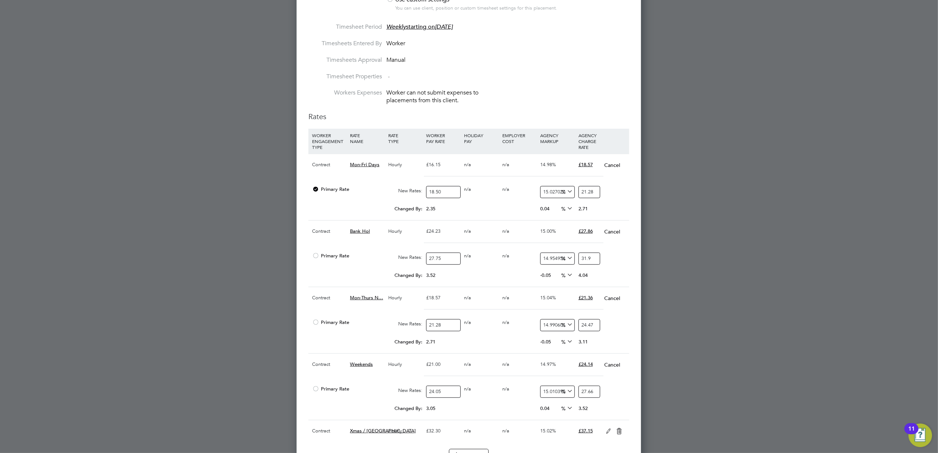
type input "14.99099099099099"
type input "31.91"
click at [701, 296] on div at bounding box center [469, 226] width 938 height 453
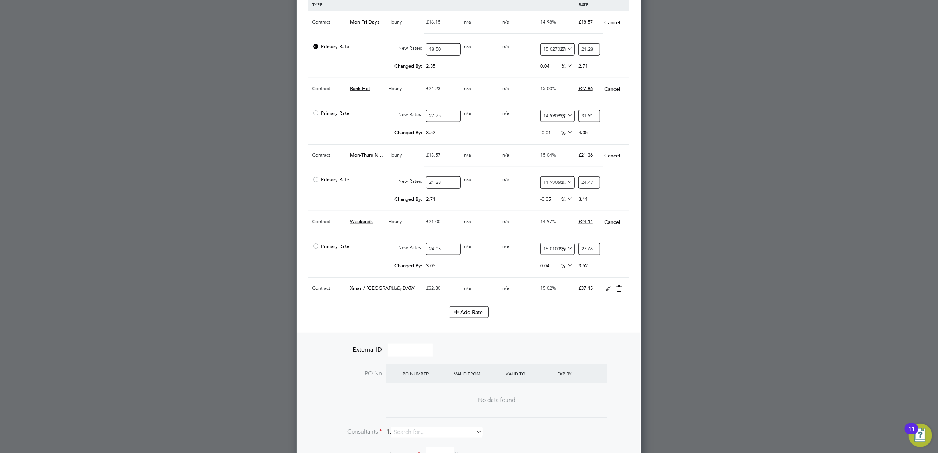
scroll to position [589, 0]
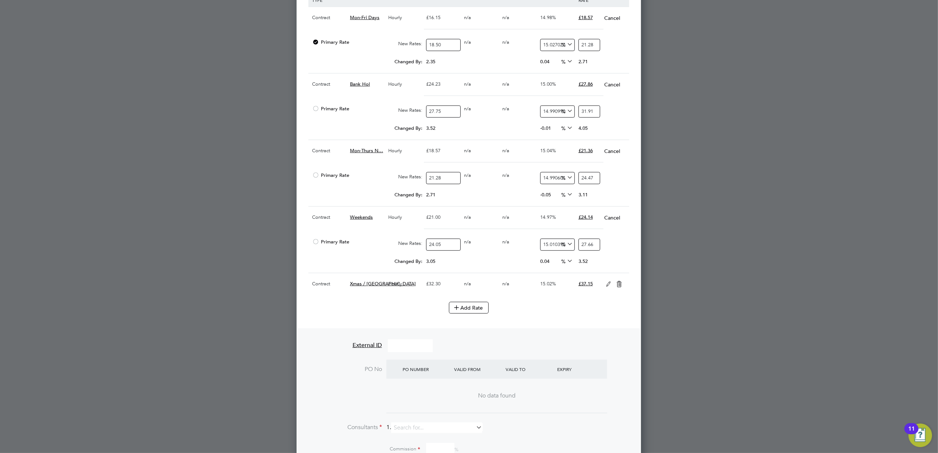
click at [607, 287] on icon at bounding box center [608, 285] width 9 height 6
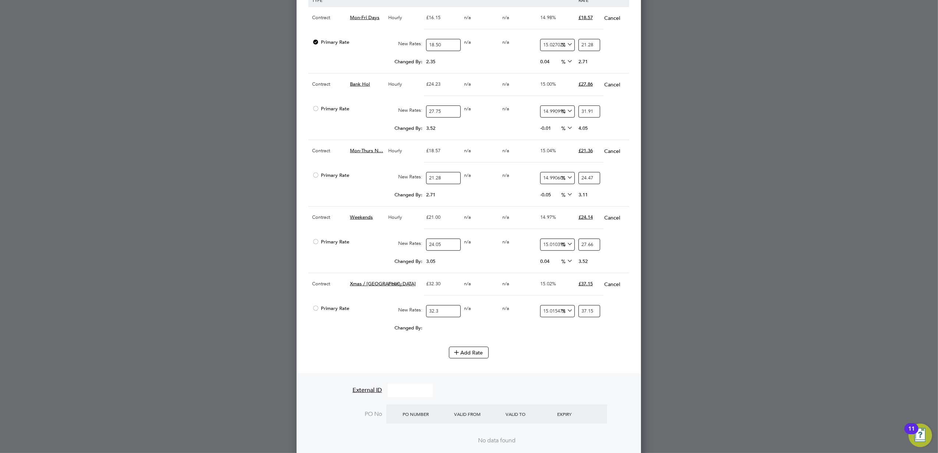
scroll to position [4, 3]
click at [453, 314] on input "32.3" at bounding box center [443, 311] width 34 height 12
type input "3"
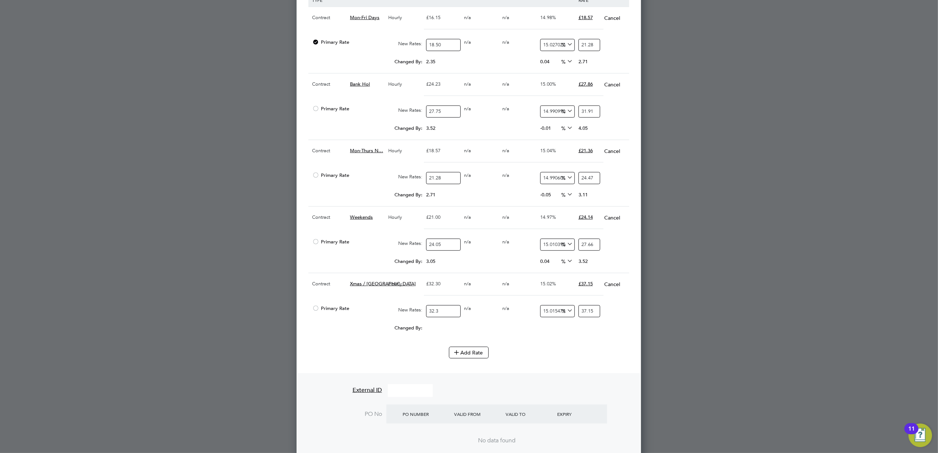
type input "3.4504643962848296"
type input "37"
type input "42.55572755417957"
type input "37"
click at [586, 314] on input "42.55572755417957" at bounding box center [590, 311] width 22 height 12
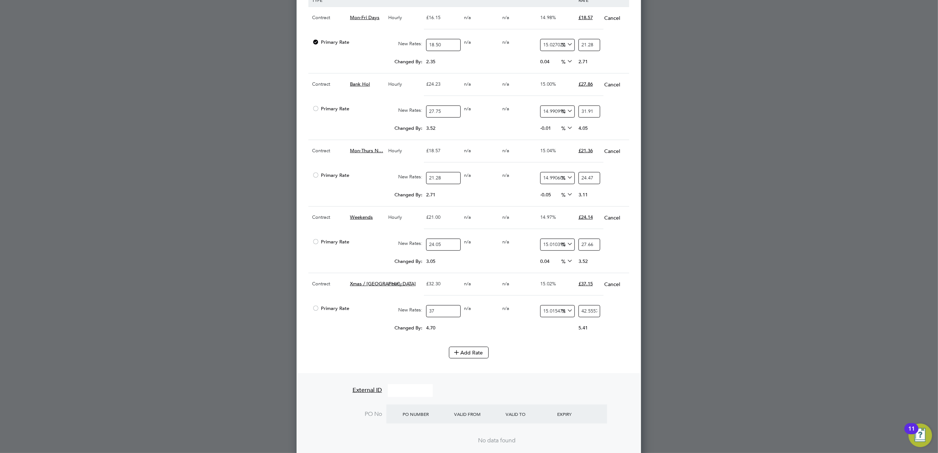
click at [586, 314] on input "42.55572755417957" at bounding box center [590, 311] width 22 height 12
type input "-89.1891891891892"
type input "4"
type input "13.513513513513514"
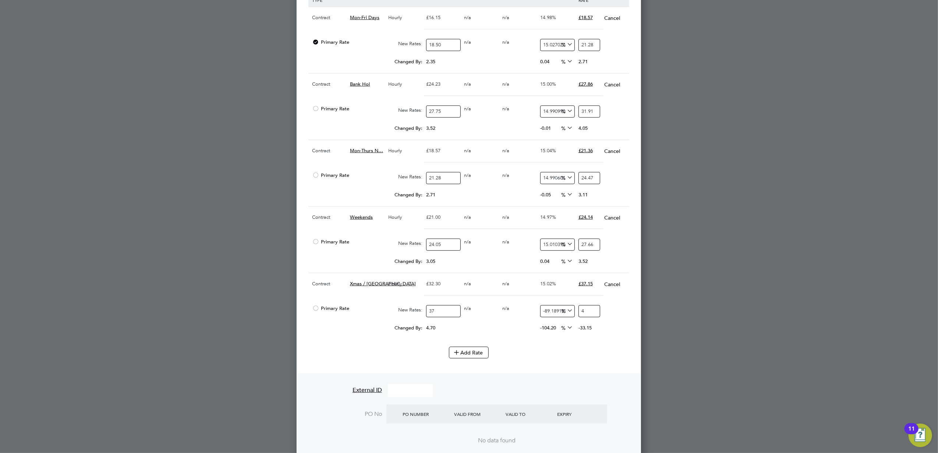
type input "42"
type input "14.864864864864865"
type input "42.5"
type input "15"
type input "42.55"
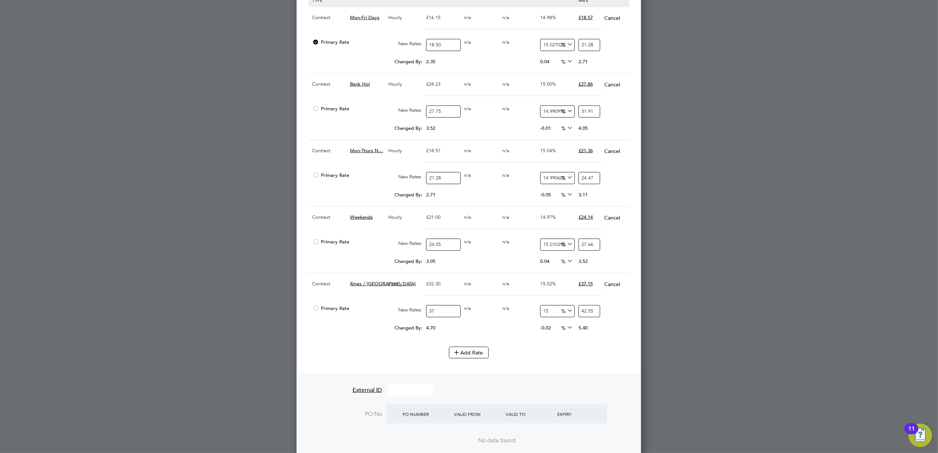
click at [759, 294] on div at bounding box center [469, 226] width 938 height 453
click at [742, 250] on div at bounding box center [469, 226] width 938 height 453
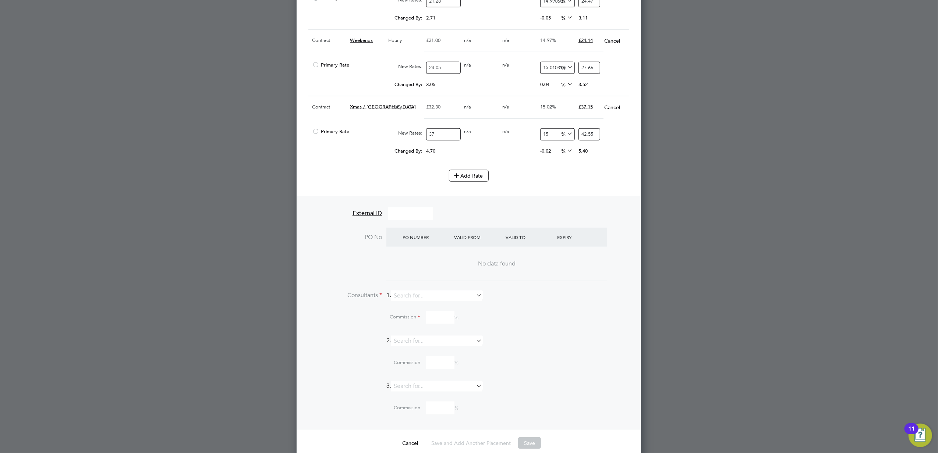
scroll to position [782, 0]
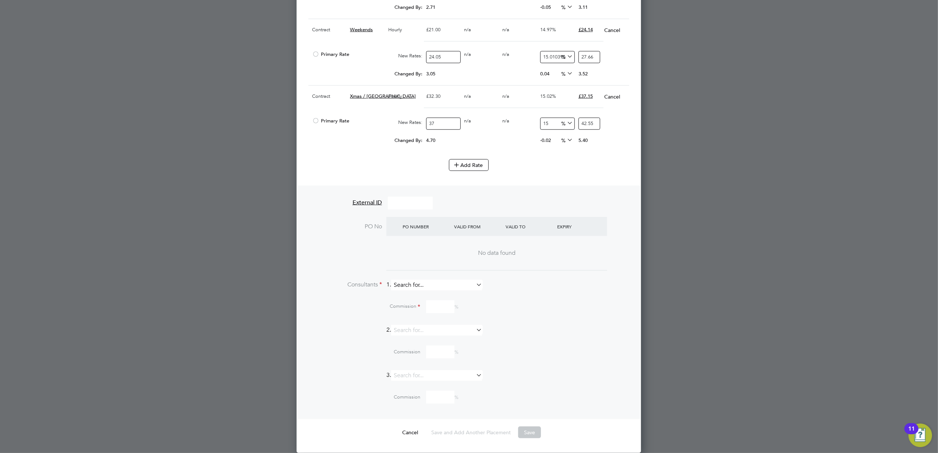
click at [451, 289] on input at bounding box center [436, 285] width 91 height 11
click at [451, 297] on li "Danie l Goldstone" at bounding box center [440, 302] width 92 height 10
type input "Daniel Goldstone"
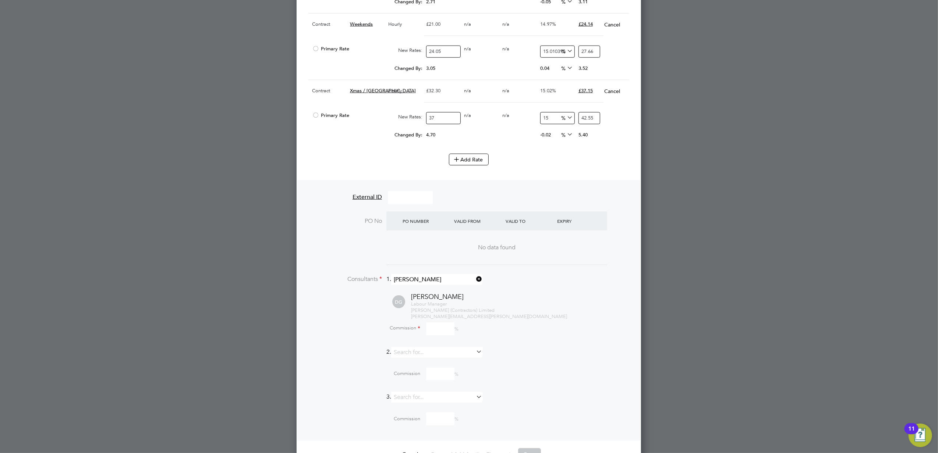
scroll to position [1235, 345]
click at [425, 332] on span "Commission %" at bounding box center [403, 329] width 112 height 6
click at [437, 333] on input at bounding box center [440, 329] width 28 height 13
type input "100"
click at [587, 336] on div "Commission 100 %" at bounding box center [488, 329] width 283 height 13
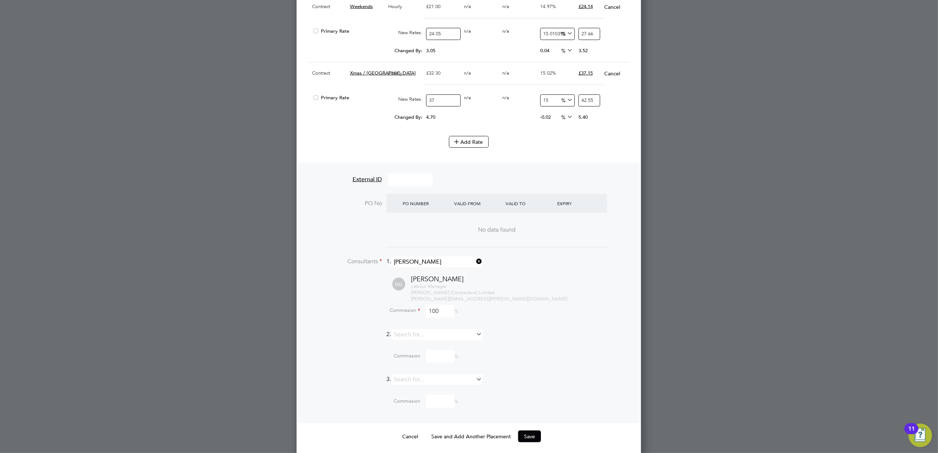
scroll to position [809, 0]
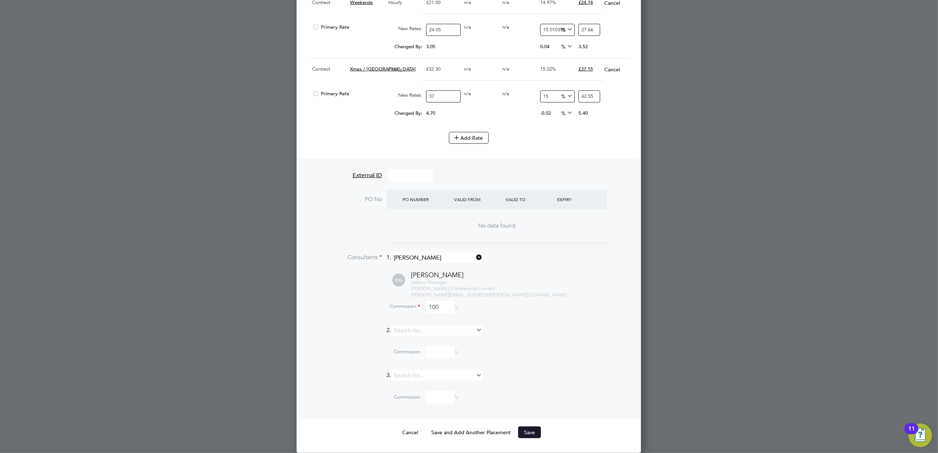
click at [530, 430] on button "Save" at bounding box center [529, 433] width 23 height 12
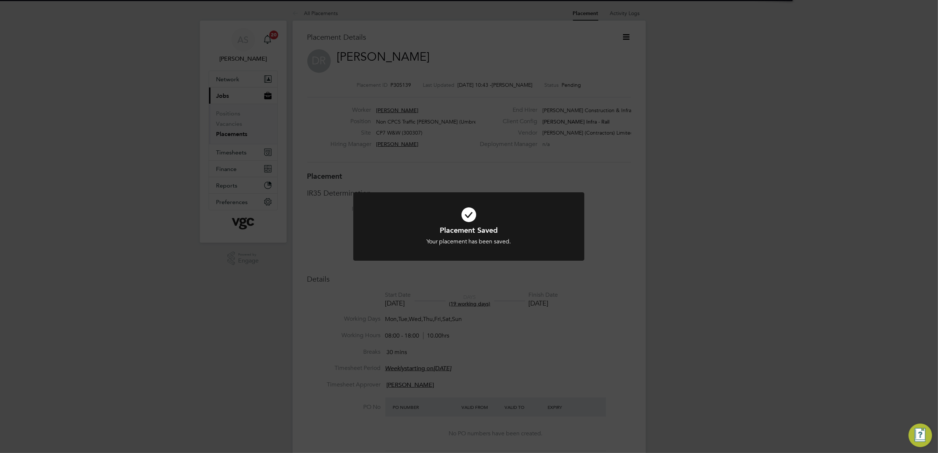
scroll to position [4, 4]
click at [798, 268] on div "Placement Saved Your placement has been saved. Cancel Okay" at bounding box center [469, 226] width 938 height 453
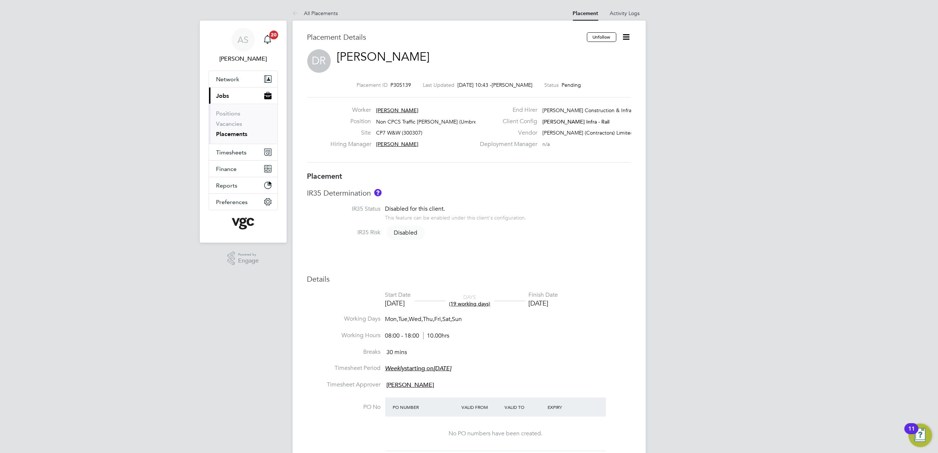
click at [389, 110] on span "[PERSON_NAME]" at bounding box center [397, 110] width 42 height 7
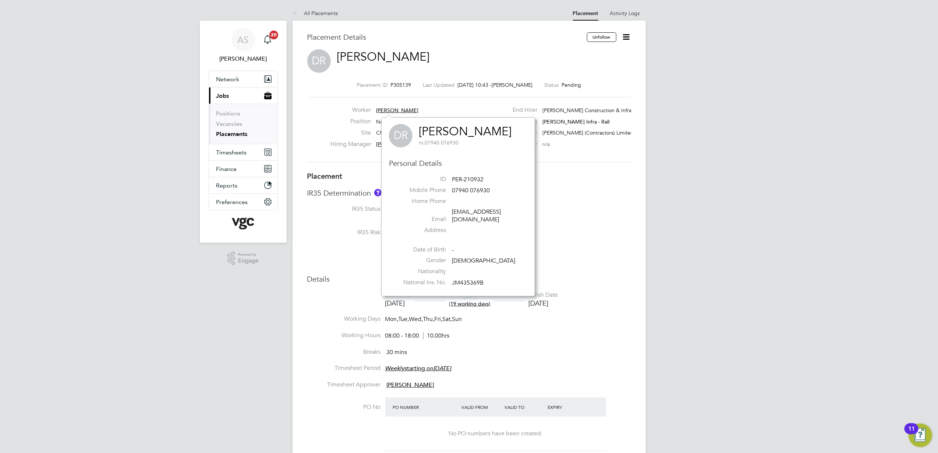
click at [638, 218] on div "Placement Details Unfollow DR Dion Ricketts Placement ID P305139 Last Updated 0…" at bounding box center [469, 411] width 353 height 781
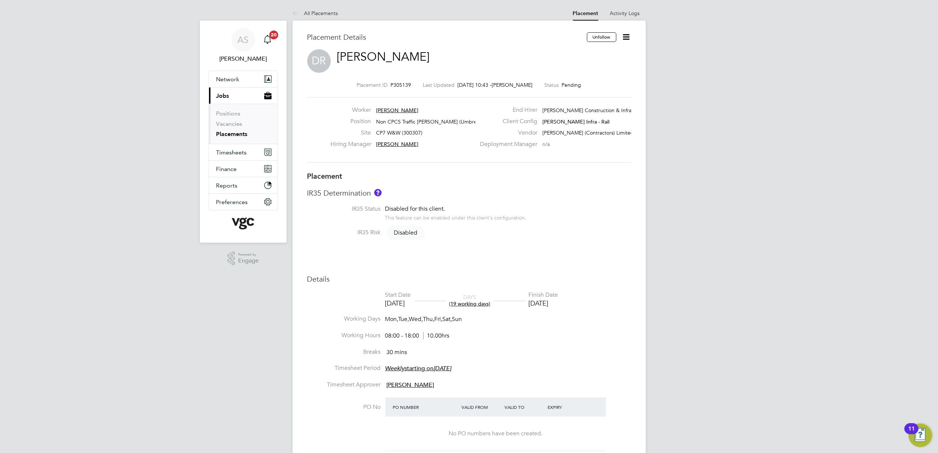
drag, startPoint x: 397, startPoint y: 111, endPoint x: 387, endPoint y: 109, distance: 10.5
click at [387, 109] on span "[PERSON_NAME]" at bounding box center [397, 110] width 42 height 7
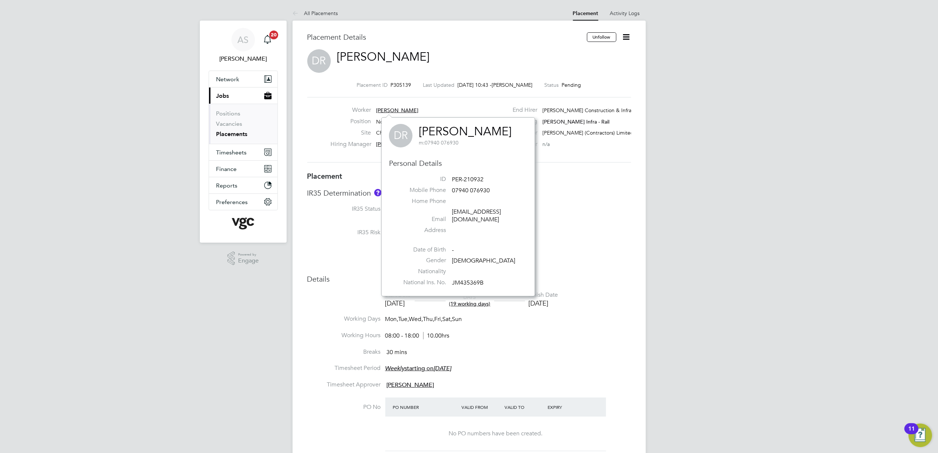
click at [383, 108] on span "[PERSON_NAME]" at bounding box center [397, 110] width 42 height 7
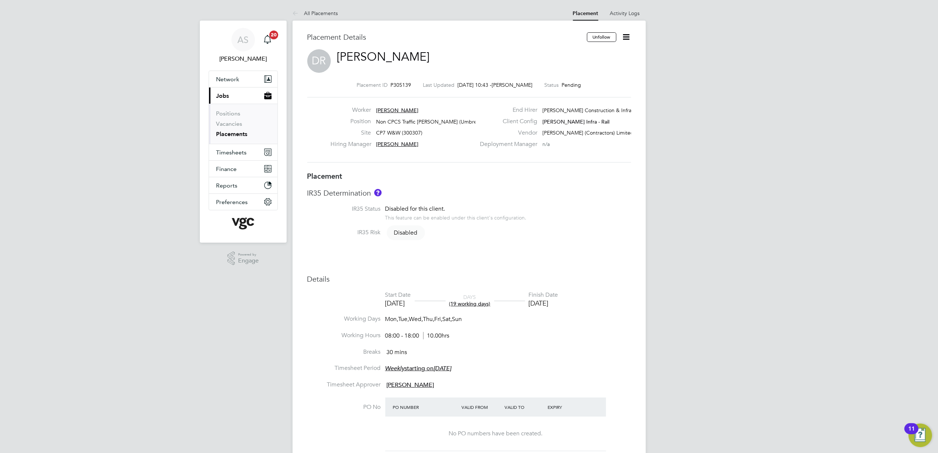
click at [386, 109] on span "[PERSON_NAME]" at bounding box center [397, 110] width 42 height 7
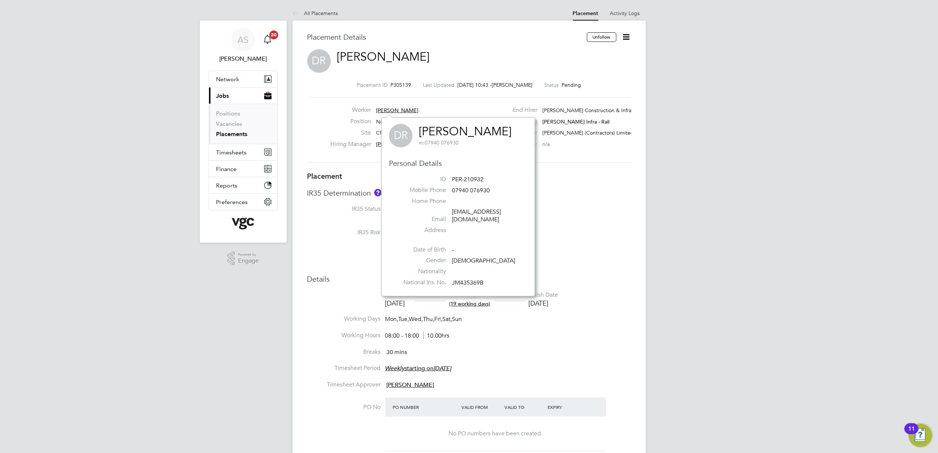
click at [386, 109] on span "[PERSON_NAME]" at bounding box center [397, 110] width 42 height 7
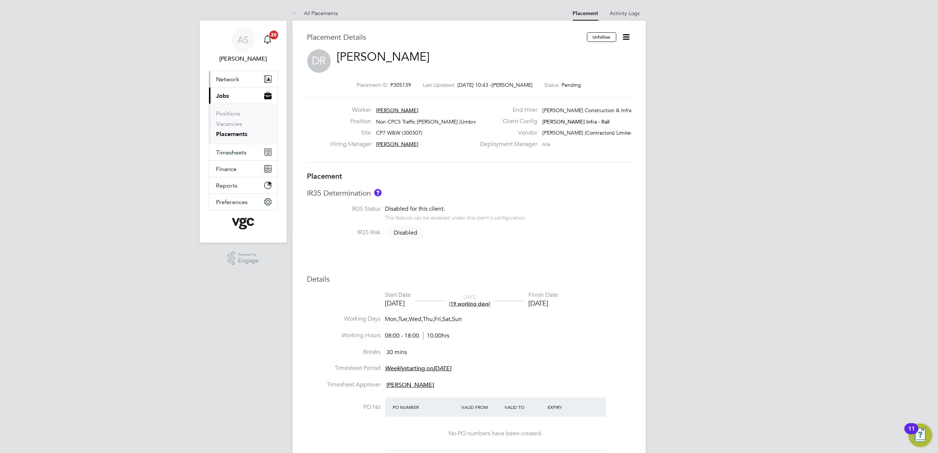
click at [224, 81] on span "Network" at bounding box center [227, 79] width 23 height 7
click at [233, 127] on link "Workers" at bounding box center [227, 127] width 22 height 7
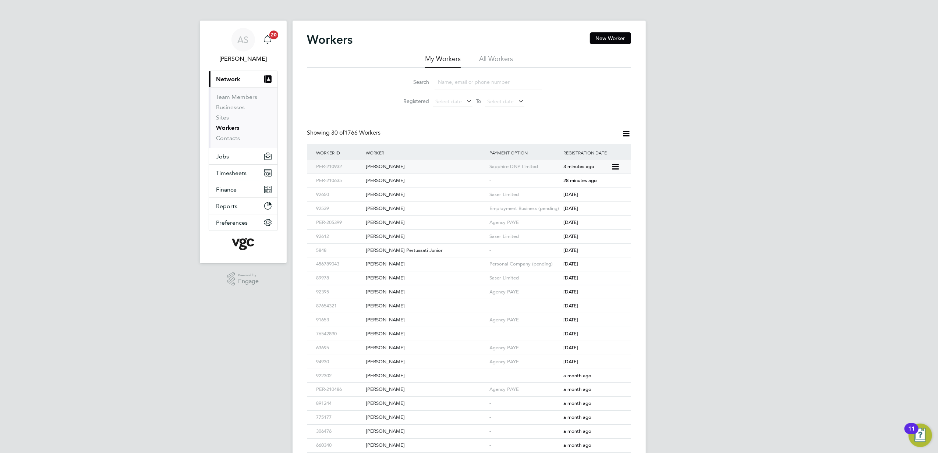
click at [422, 168] on div "[PERSON_NAME]" at bounding box center [426, 167] width 124 height 14
click at [729, 191] on div "AS Anna Slavova Notifications 20 Applications: Current page: Network Team Membe…" at bounding box center [469, 313] width 938 height 627
click at [820, 217] on div "AS Anna Slavova Notifications 20 Applications: Current page: Network Team Membe…" at bounding box center [469, 313] width 938 height 627
click at [692, 130] on div "AS Anna Slavova Notifications 20 Applications: Current page: Network Team Membe…" at bounding box center [469, 313] width 938 height 627
click at [227, 158] on span "Jobs" at bounding box center [222, 156] width 13 height 7
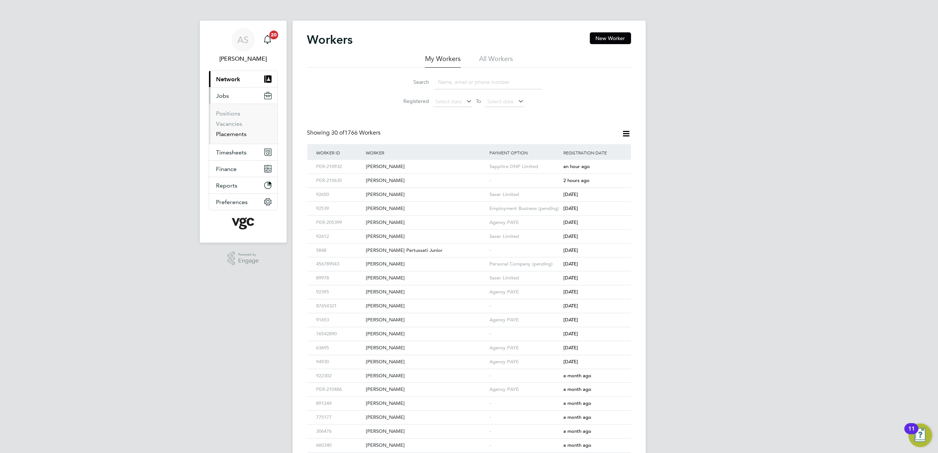
click at [227, 131] on link "Placements" at bounding box center [231, 134] width 31 height 7
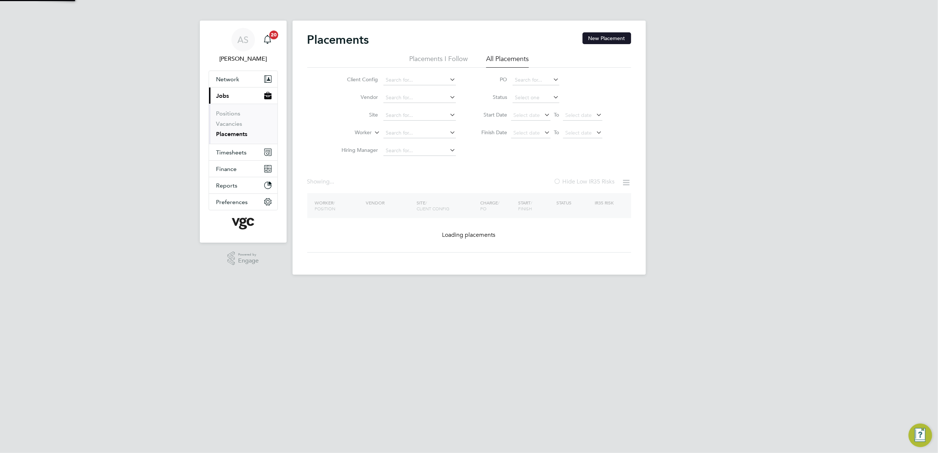
click at [599, 39] on button "New Placement" at bounding box center [607, 38] width 49 height 12
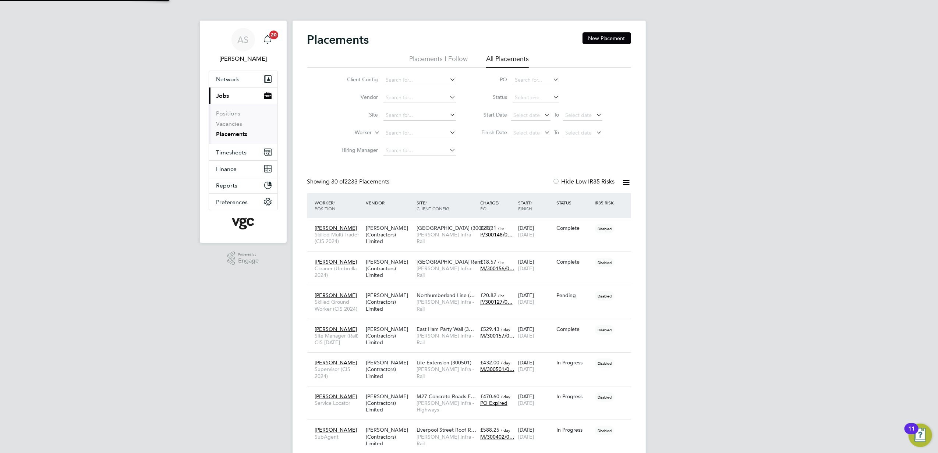
click at [607, 38] on button "New Placement" at bounding box center [607, 38] width 49 height 12
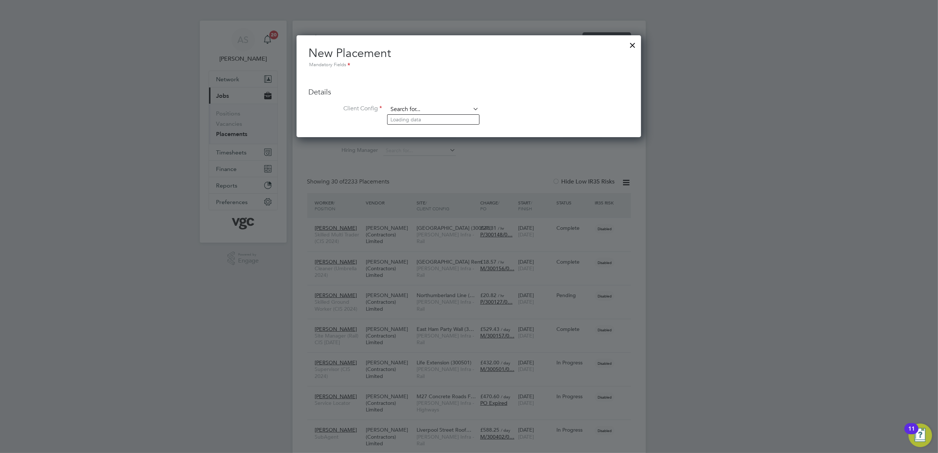
click at [407, 113] on input at bounding box center [433, 109] width 91 height 11
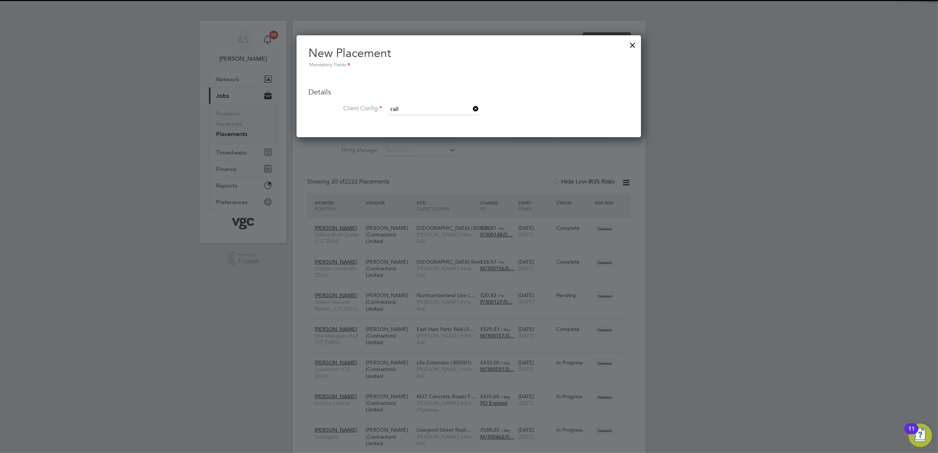
click at [415, 117] on li "Morgan Sindall Infra - Rail" at bounding box center [434, 120] width 92 height 10
type input "Morgan Sindall Infra - Rail"
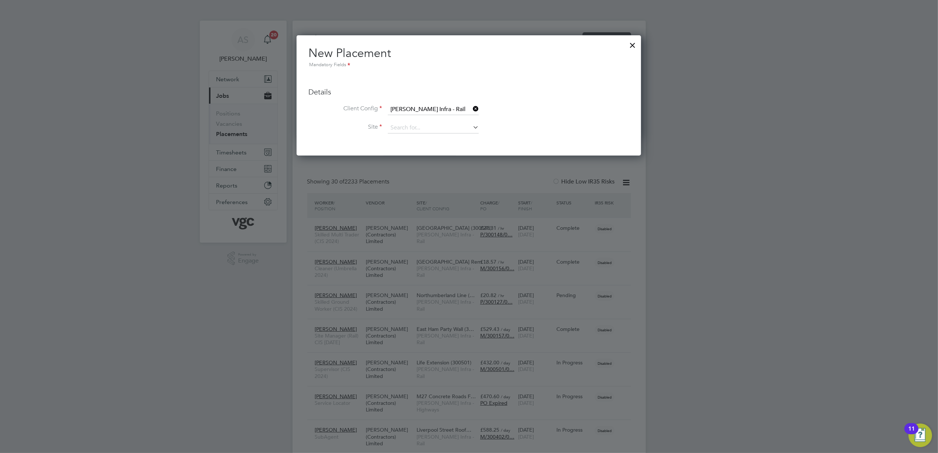
click at [411, 119] on li "Client Config Morgan Sindall Infra - Rail" at bounding box center [468, 113] width 321 height 18
click at [419, 128] on input at bounding box center [433, 128] width 91 height 11
click at [425, 134] on li "Sur rey Quays Station Upgrade (300147)" at bounding box center [443, 138] width 111 height 10
type input "Surrey Quays Station Upgrade (300147)"
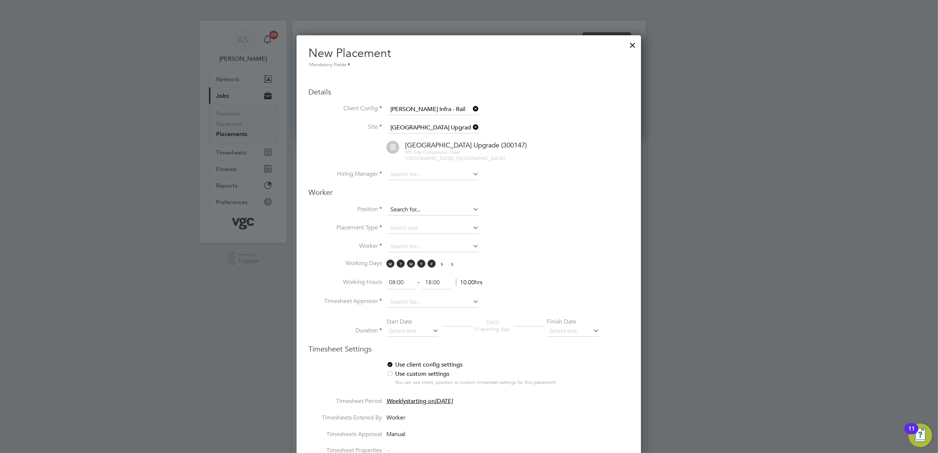
click at [405, 205] on input at bounding box center [433, 210] width 91 height 11
type input "d"
type input "p"
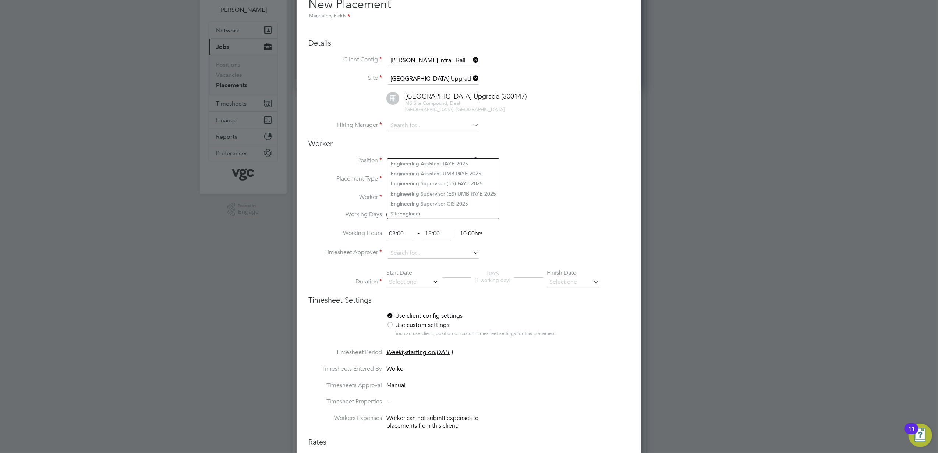
click at [409, 156] on input "eng" at bounding box center [433, 161] width 91 height 11
type input "p"
type input "D"
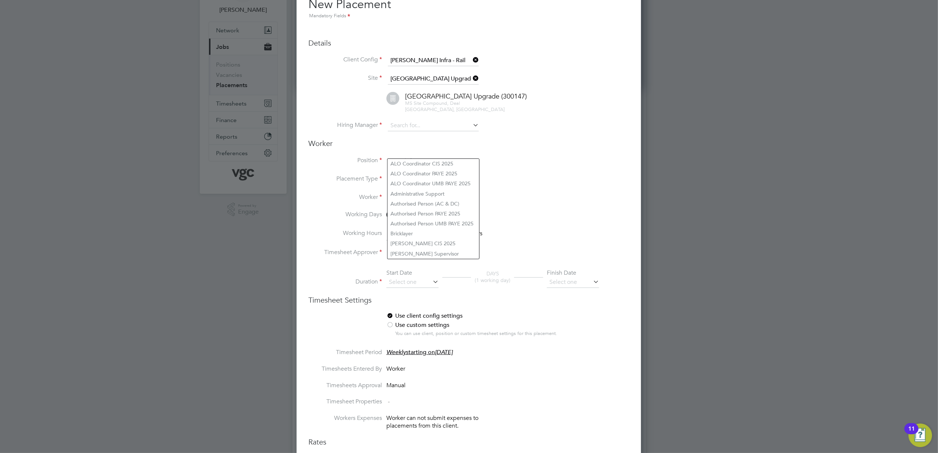
click at [582, 174] on li "Placement Type" at bounding box center [468, 183] width 321 height 18
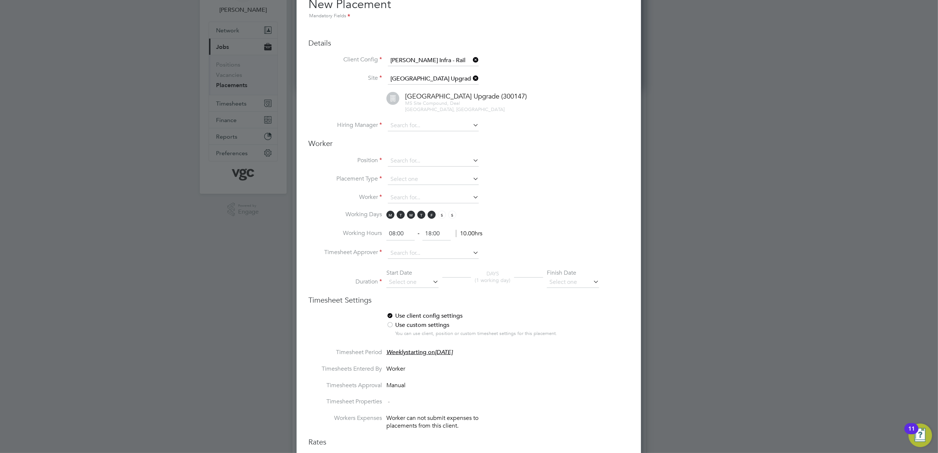
click at [710, 115] on div at bounding box center [469, 226] width 938 height 453
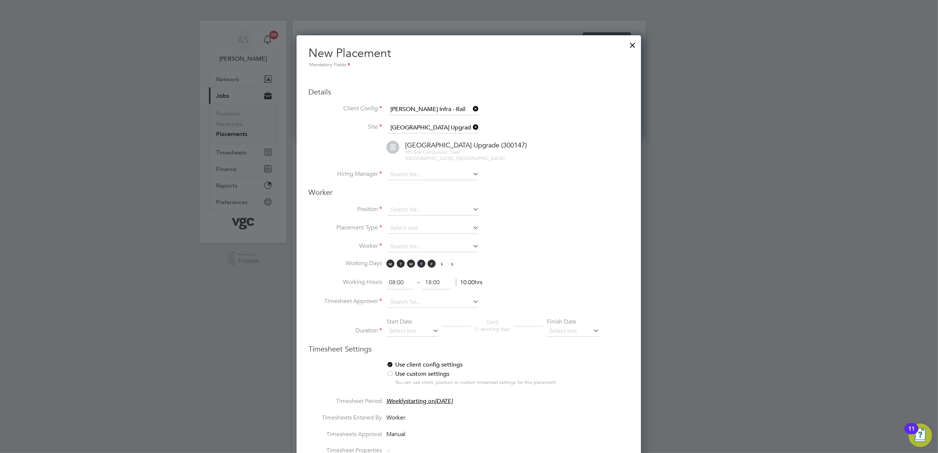
click at [634, 42] on div at bounding box center [632, 43] width 13 height 13
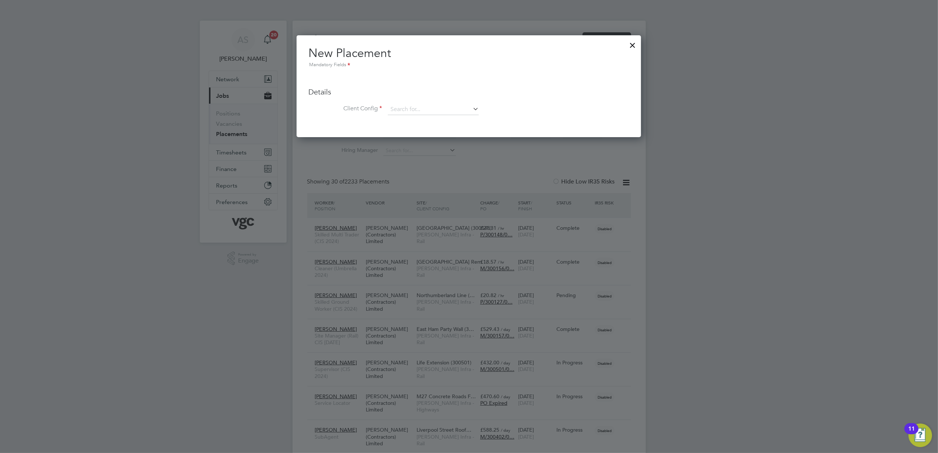
click at [632, 43] on div at bounding box center [632, 43] width 13 height 13
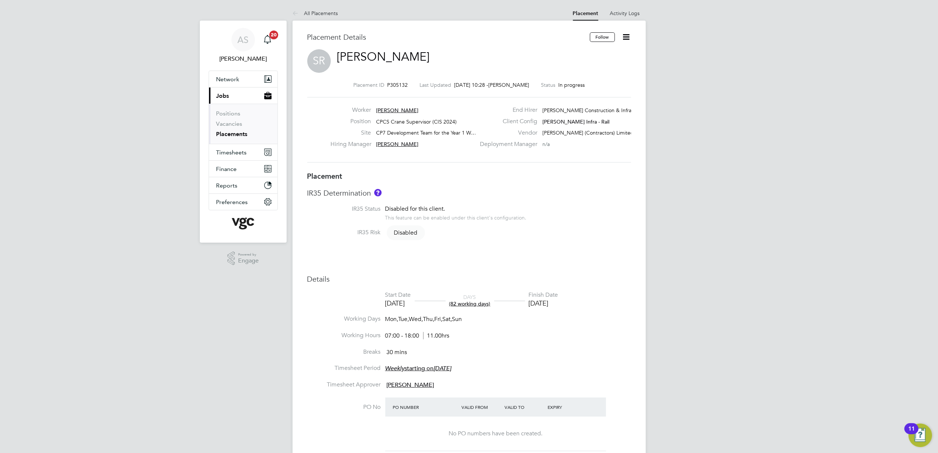
click at [631, 202] on div "Placement Details Follow SR Simon Reeves Placement ID P305132 Last Updated 01 O…" at bounding box center [469, 411] width 353 height 781
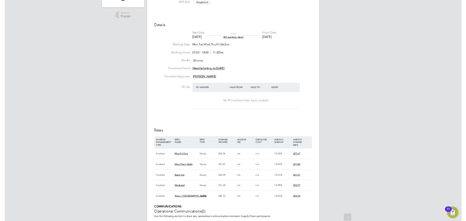
scroll to position [245, 0]
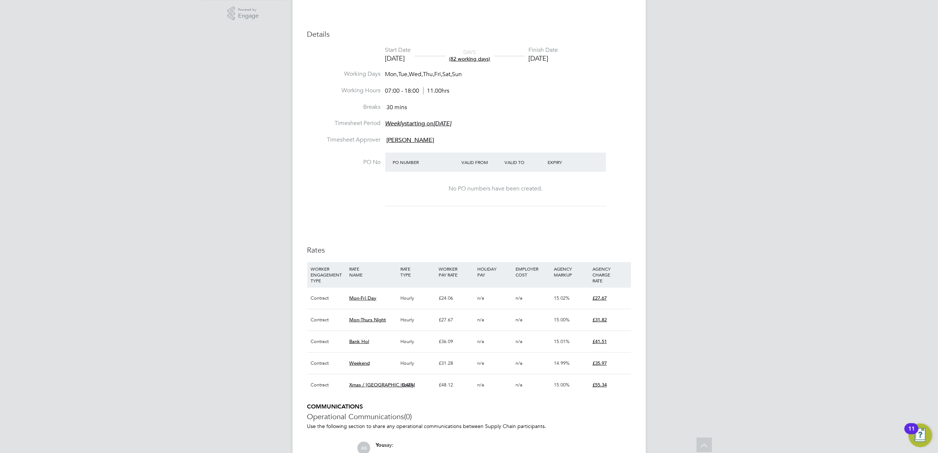
click at [673, 364] on div "AS Anna Slavova Notifications 20 Applications: Network Team Members Businesses …" at bounding box center [469, 161] width 938 height 813
click at [747, 317] on div "AS Anna Slavova Notifications 20 Applications: Network Team Members Businesses …" at bounding box center [469, 161] width 938 height 813
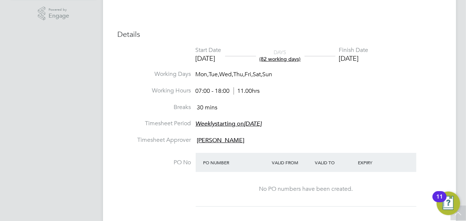
scroll to position [12, 145]
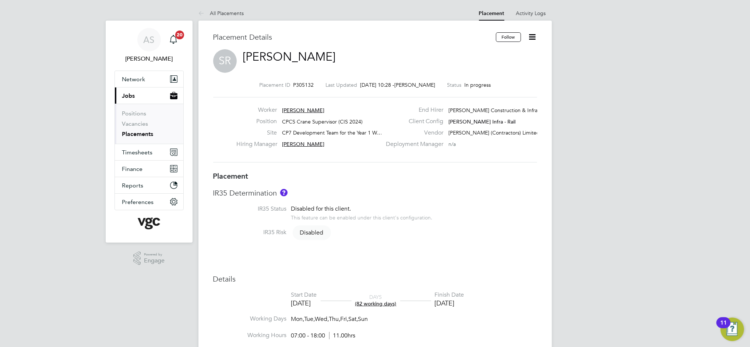
click at [354, 133] on span "CP7 Development Team for the Year 1 W…" at bounding box center [332, 133] width 100 height 7
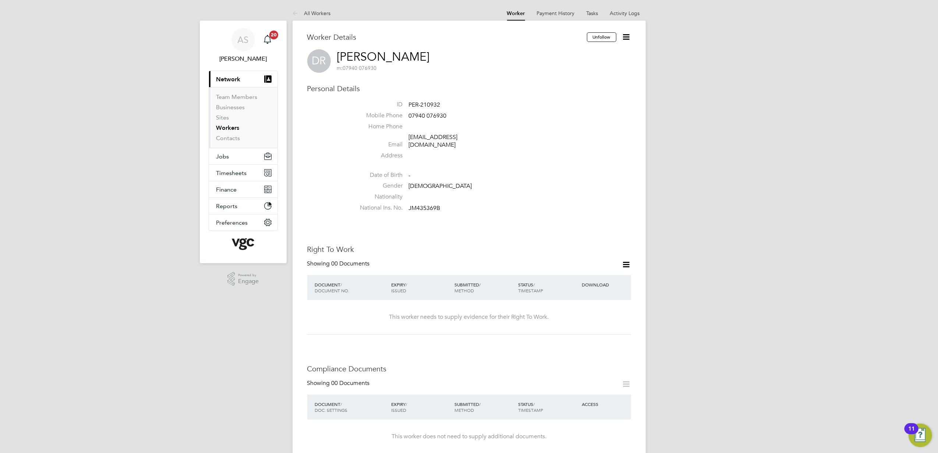
click at [555, 204] on li "National Ins. No. JM435369B" at bounding box center [491, 209] width 280 height 11
